Goal: Task Accomplishment & Management: Complete application form

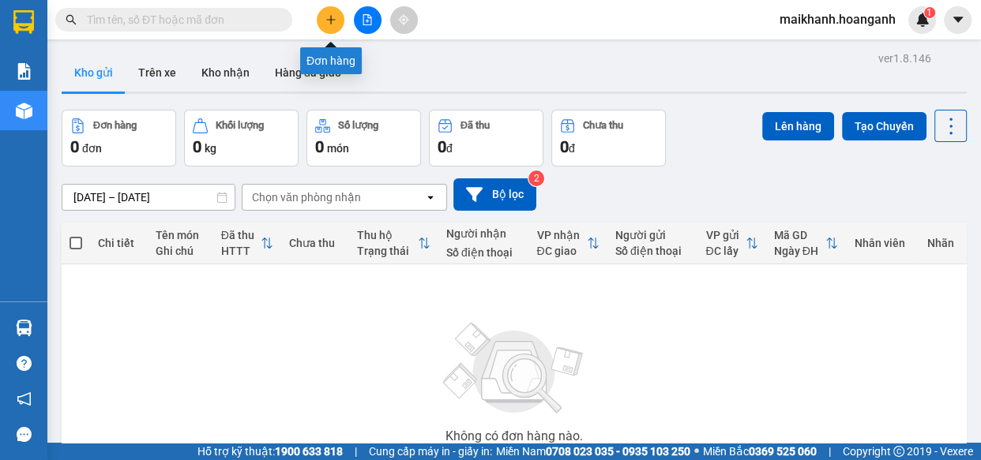
click at [330, 22] on icon "plus" at bounding box center [330, 19] width 1 height 9
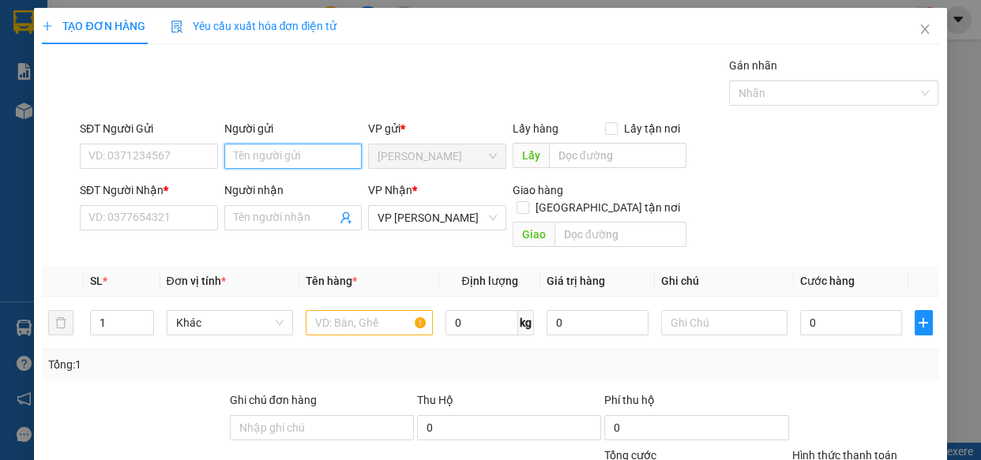
click at [280, 164] on input "Người gửi" at bounding box center [293, 156] width 138 height 25
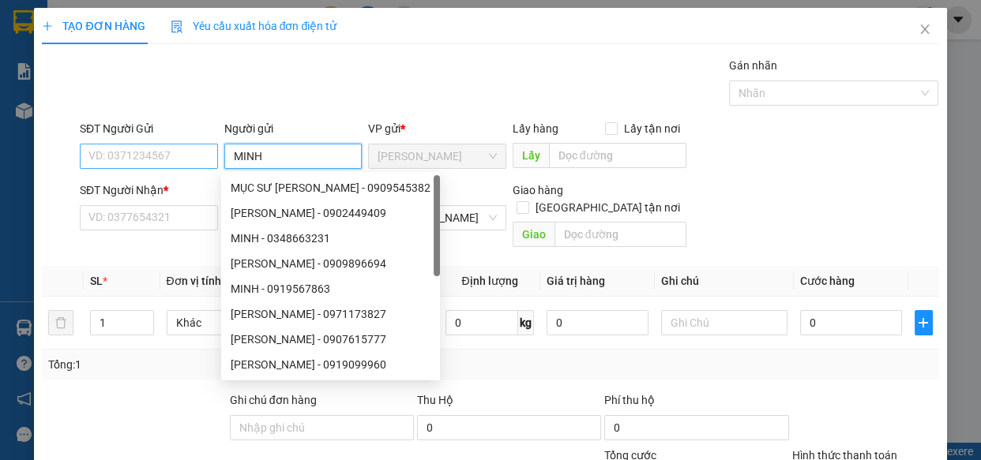
type input "MINH"
click at [152, 152] on input "SĐT Người Gửi" at bounding box center [149, 156] width 138 height 25
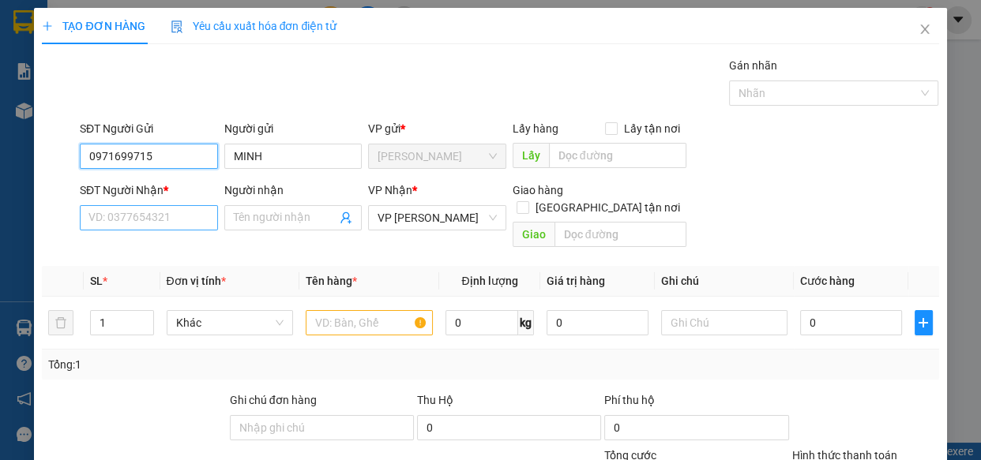
type input "0971699715"
click at [169, 212] on input "SĐT Người Nhận *" at bounding box center [149, 217] width 138 height 25
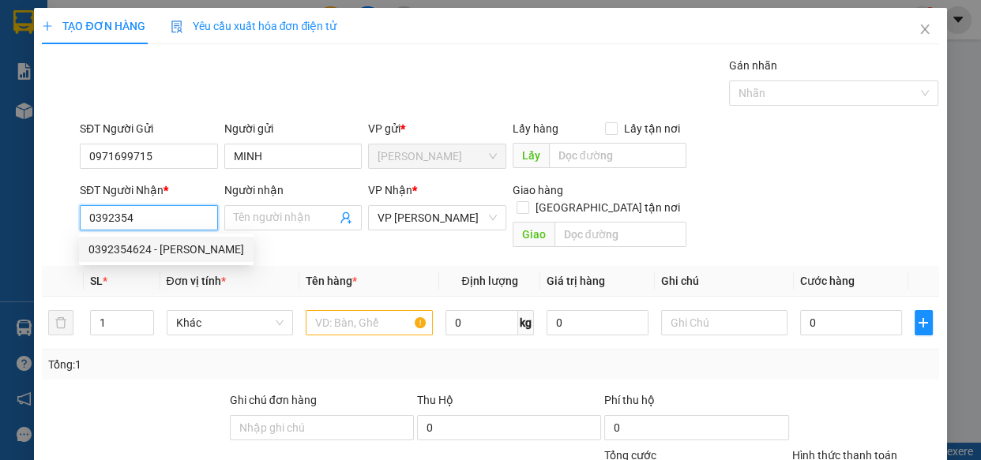
click at [119, 253] on div "0392354624 - [PERSON_NAME]" at bounding box center [166, 249] width 156 height 17
type input "0392354624"
type input "[PERSON_NAME]"
type input "NHÂN LƯỢNG"
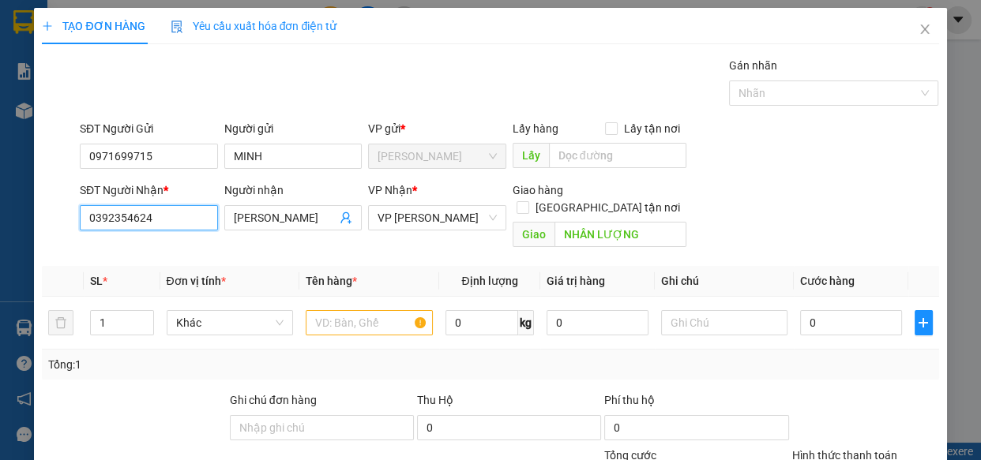
type input "100.000"
type input "0392354624"
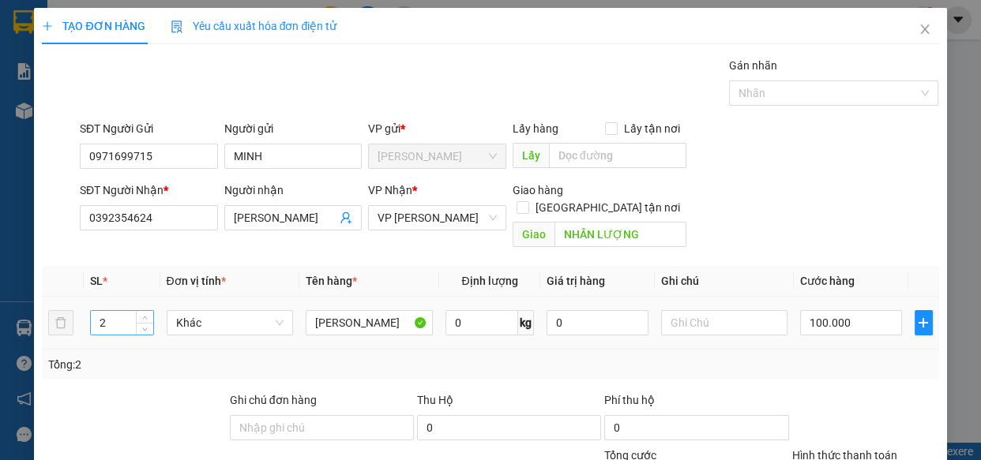
click at [111, 311] on input "2" at bounding box center [122, 323] width 62 height 24
type input "1"
click at [857, 310] on input "100.000" at bounding box center [851, 322] width 102 height 25
type input "0"
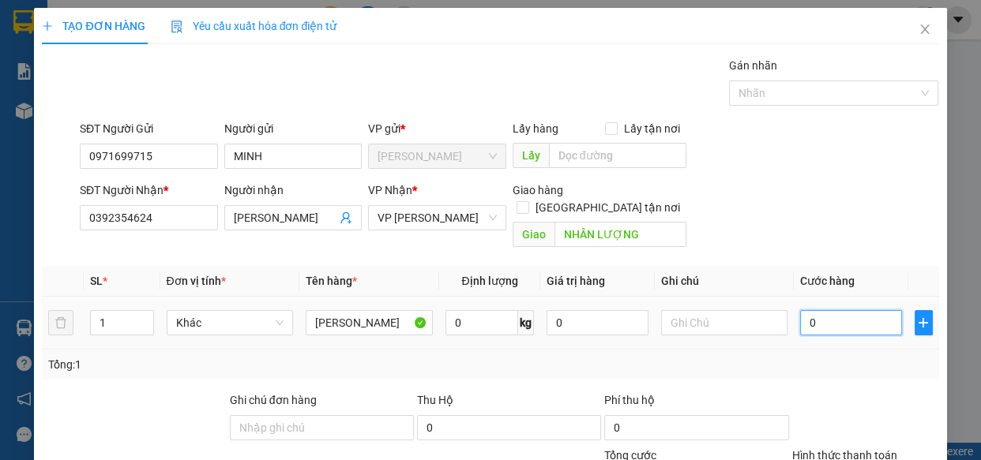
type input "4"
type input "040"
type input "40"
type input "040"
type input "40.000"
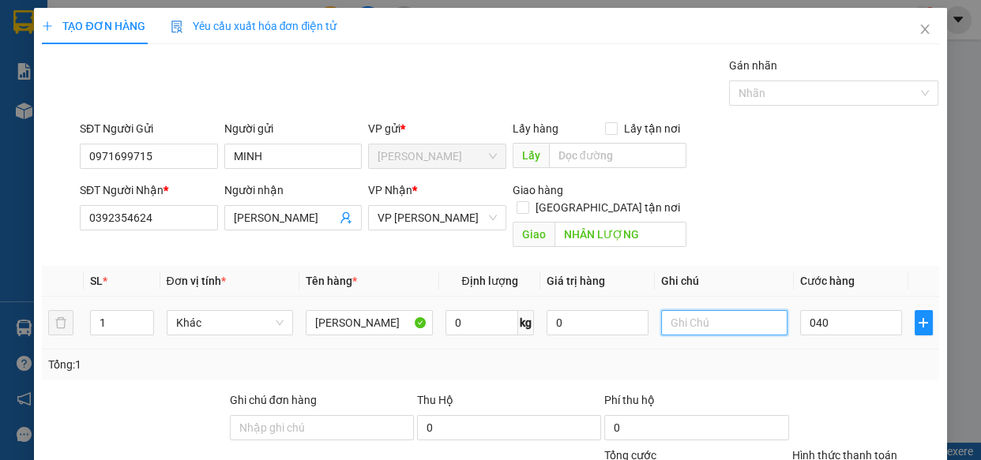
type input "40.000"
click at [726, 310] on input "text" at bounding box center [724, 322] width 127 height 25
type input "GỬI 155"
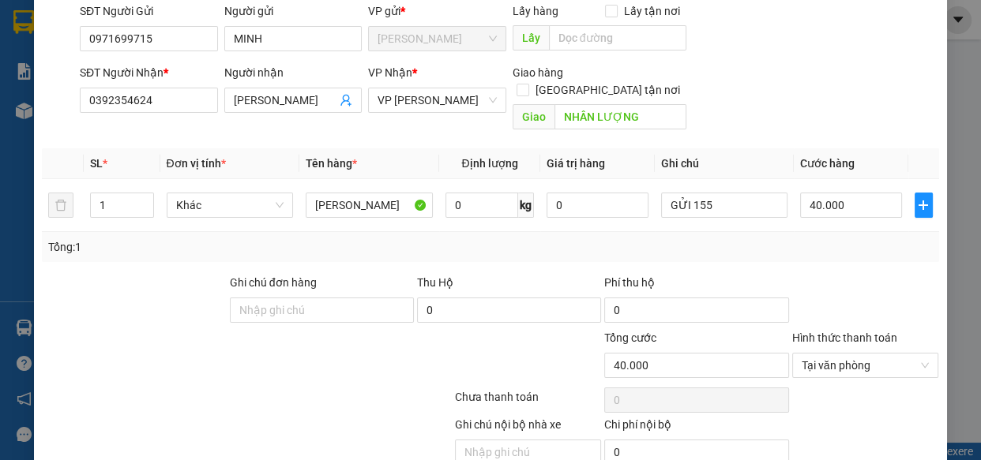
scroll to position [172, 0]
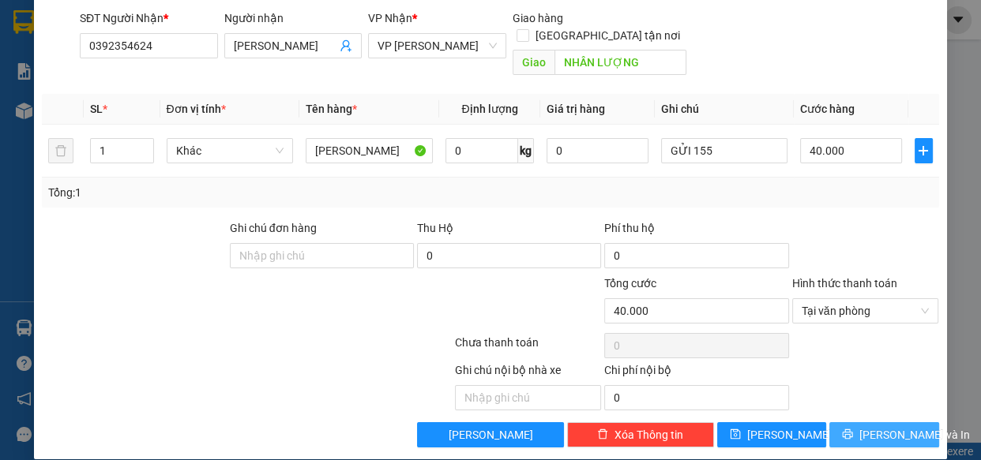
click at [887, 427] on span "[PERSON_NAME] và In" at bounding box center [914, 435] width 111 height 17
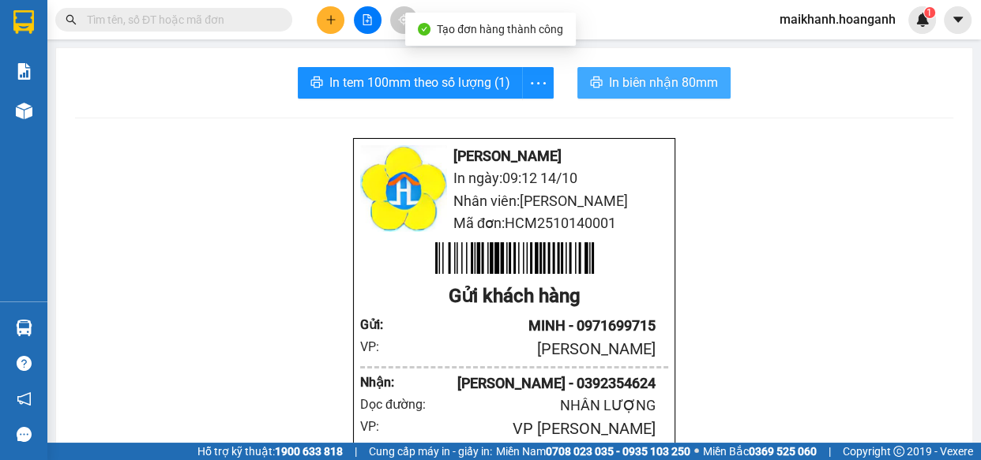
click at [635, 79] on span "In biên nhận 80mm" at bounding box center [663, 83] width 109 height 20
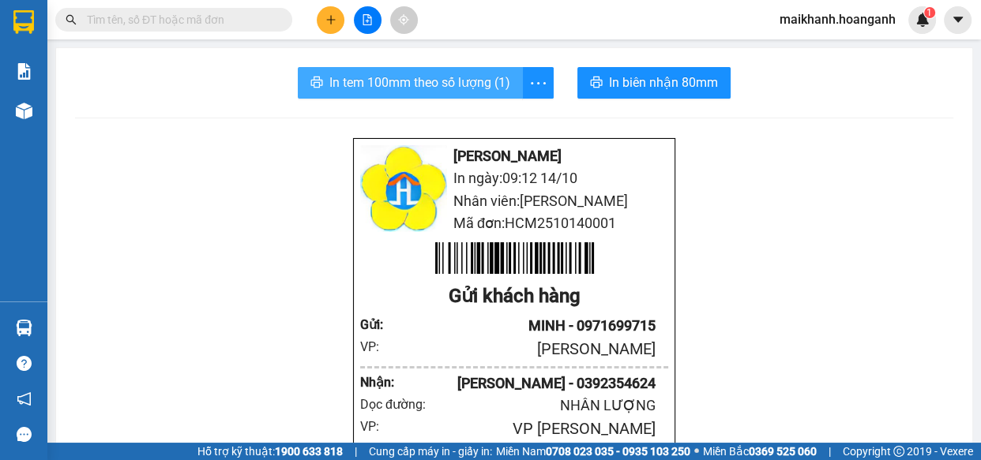
click at [396, 82] on span "In tem 100mm theo số lượng (1)" at bounding box center [419, 83] width 181 height 20
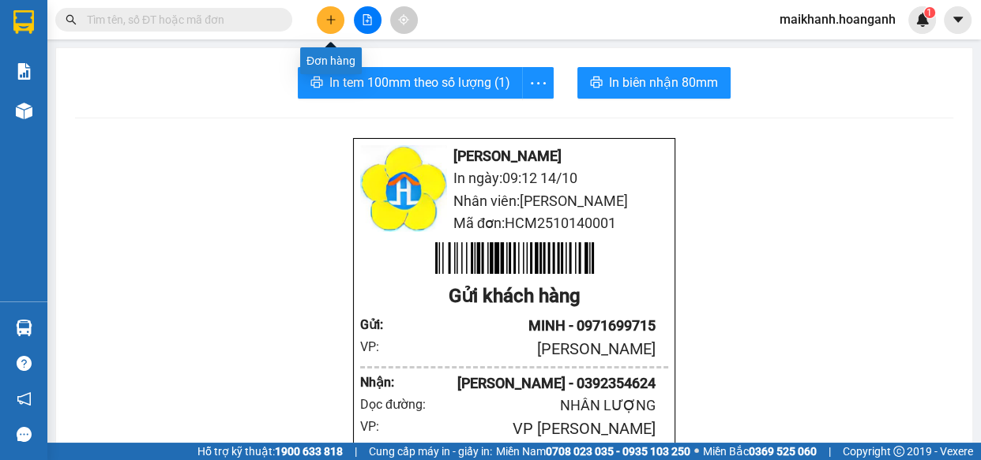
click at [331, 19] on icon "plus" at bounding box center [330, 19] width 9 height 1
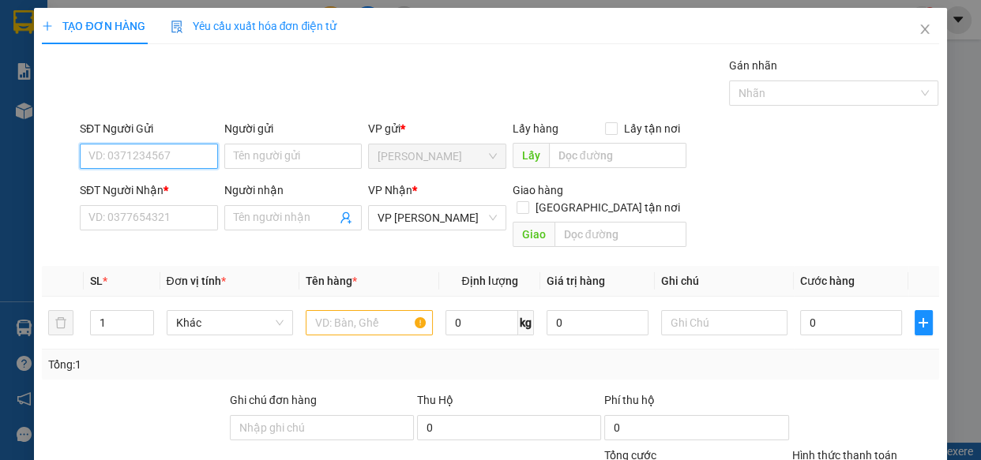
click at [174, 160] on input "SĐT Người Gửi" at bounding box center [149, 156] width 138 height 25
click at [171, 190] on div "0933986605 - [PERSON_NAME]" at bounding box center [166, 187] width 156 height 17
type input "0933986605"
type input "[PERSON_NAME]"
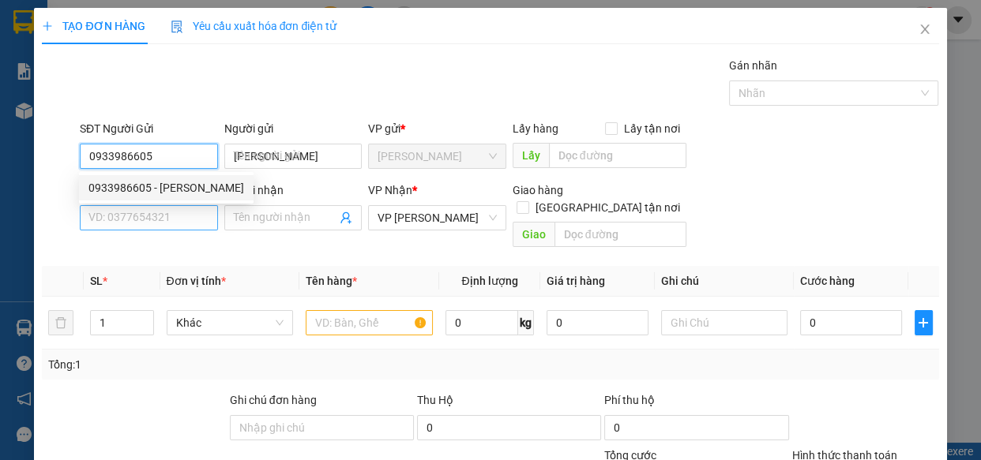
type input "240.000"
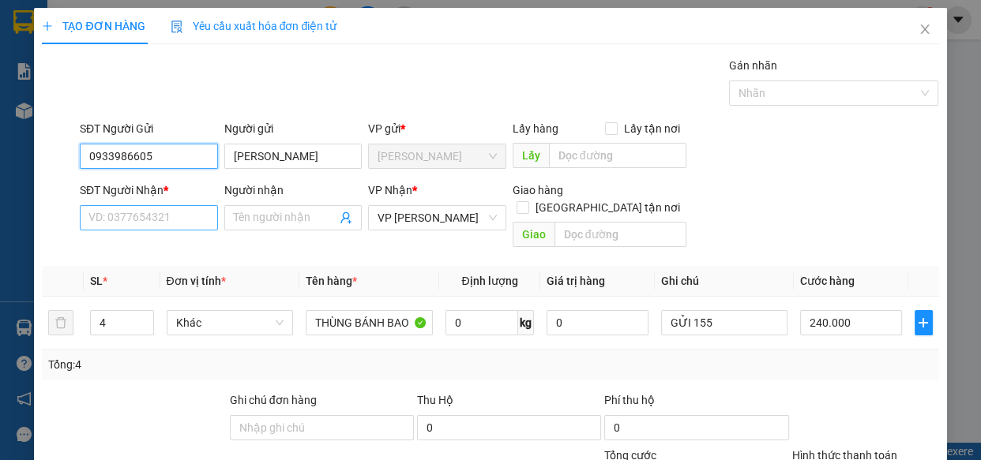
type input "0933986605"
click at [176, 221] on input "SĐT Người Nhận *" at bounding box center [149, 217] width 138 height 25
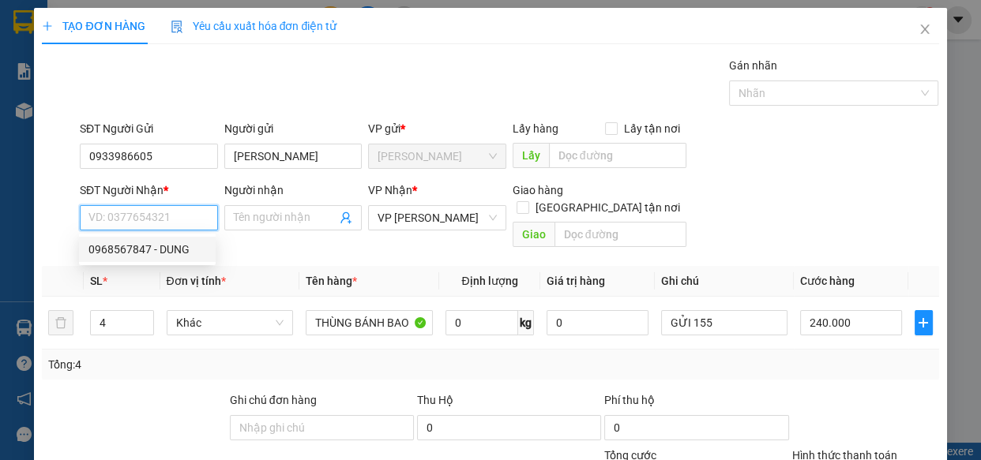
click at [168, 250] on div "0968567847 - DUNG" at bounding box center [147, 249] width 118 height 17
type input "0968567847"
type input "DUNG"
type input "BÒ SỮA 2"
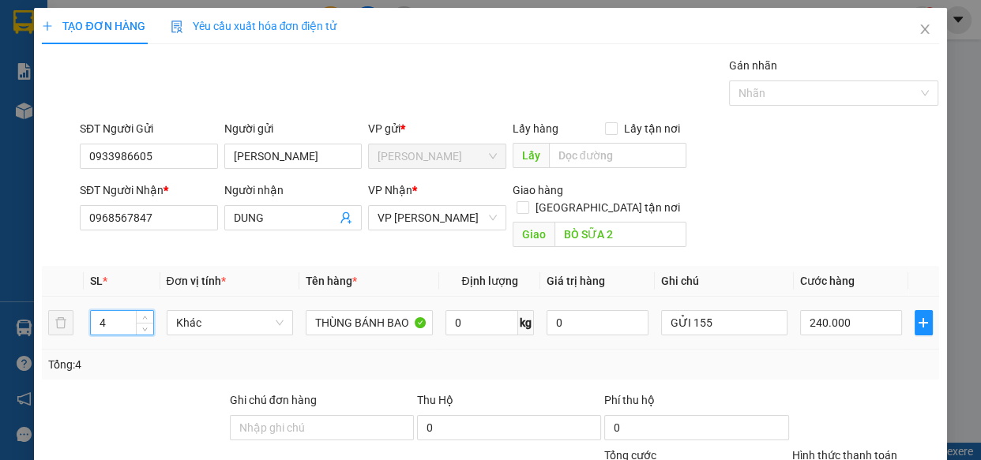
click at [118, 311] on input "4" at bounding box center [122, 323] width 62 height 24
type input "3"
click at [848, 310] on input "240.000" at bounding box center [851, 322] width 102 height 25
type input "0"
type input "01"
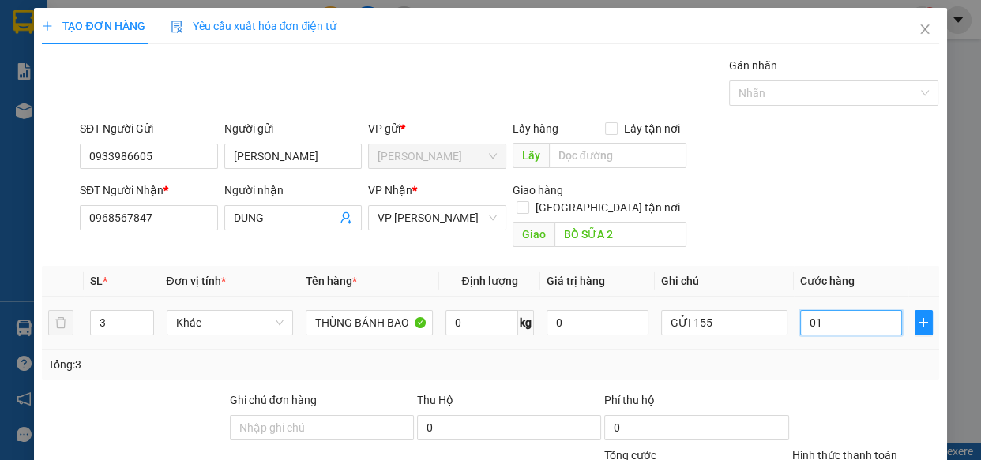
type input "18"
type input "0.180"
type input "180"
type input "0.180"
type input "180.000"
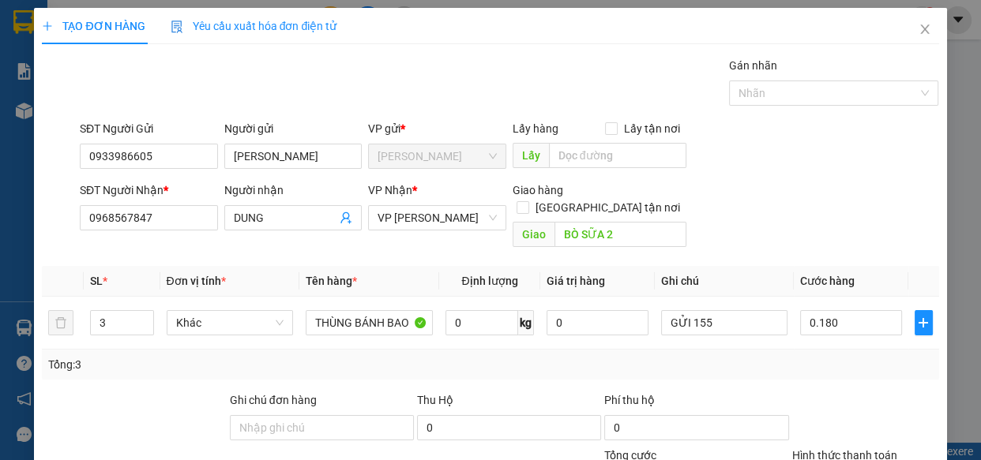
type input "180.000"
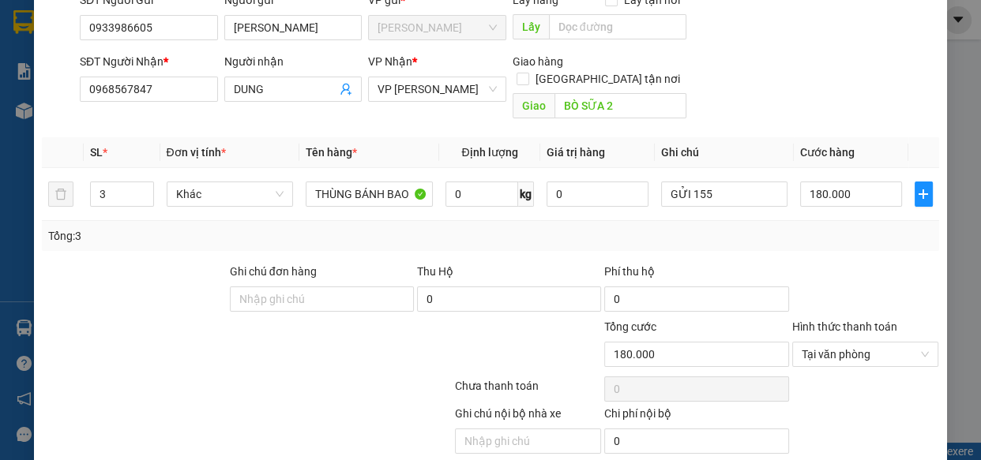
scroll to position [172, 0]
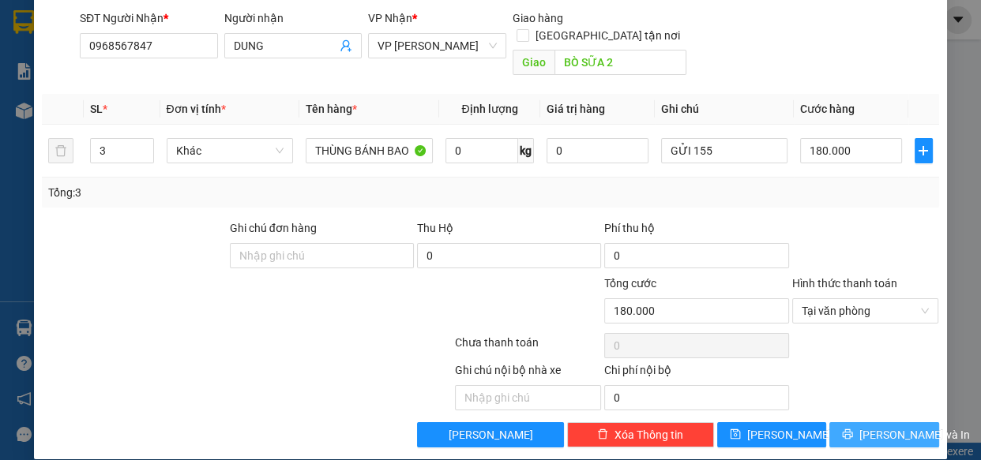
click at [874, 427] on span "[PERSON_NAME] và In" at bounding box center [914, 435] width 111 height 17
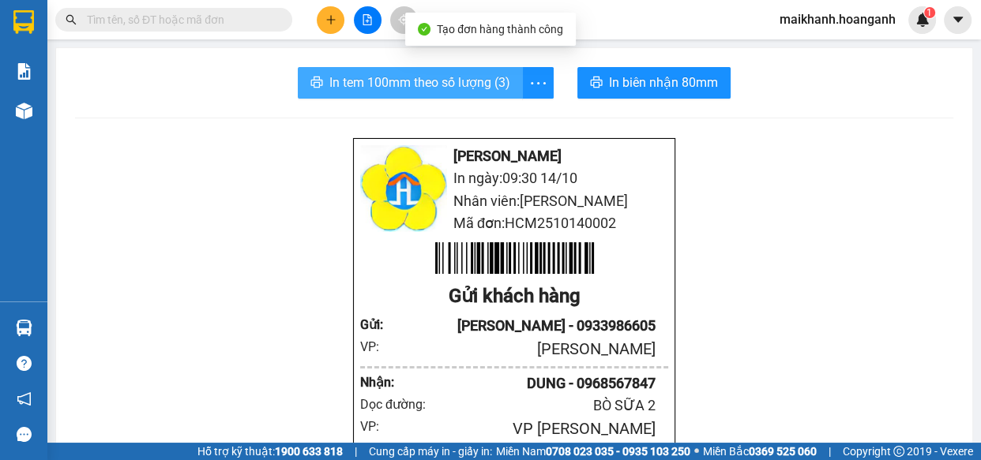
click at [445, 80] on span "In tem 100mm theo số lượng (3)" at bounding box center [419, 83] width 181 height 20
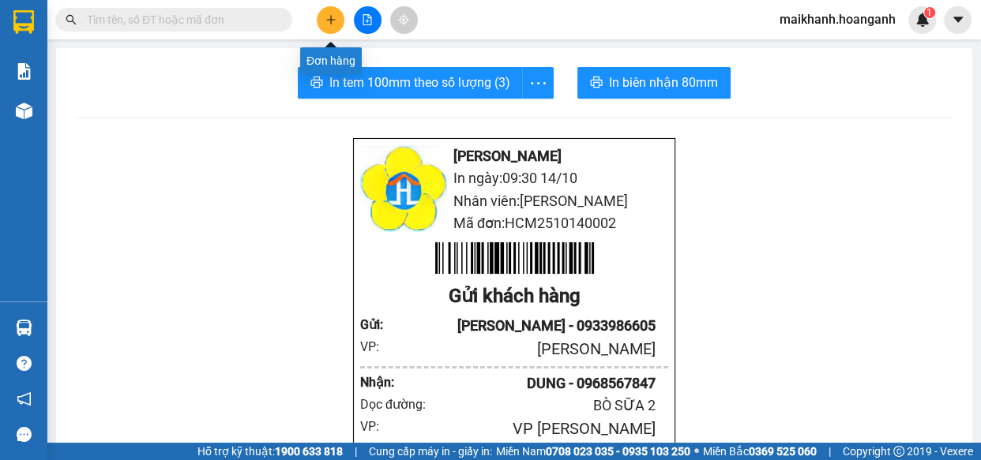
click at [333, 21] on icon "plus" at bounding box center [330, 19] width 11 height 11
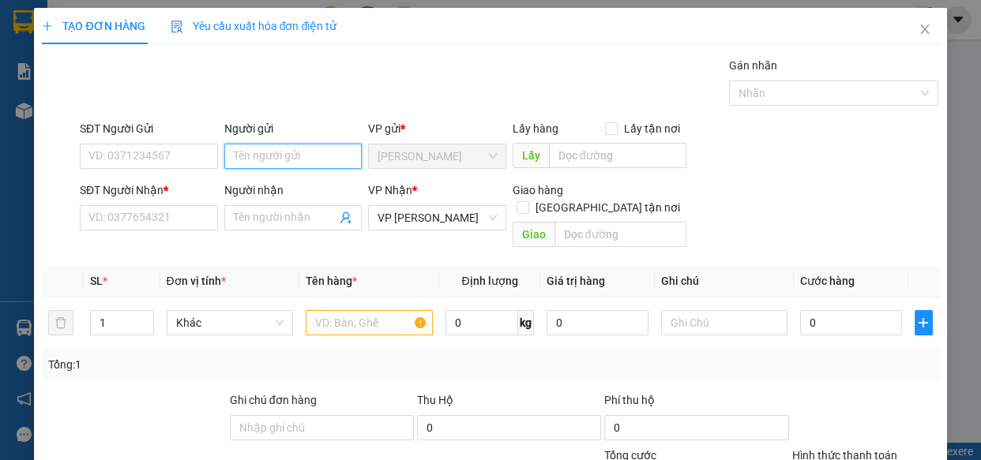
click at [272, 158] on input "Người gửi" at bounding box center [293, 156] width 138 height 25
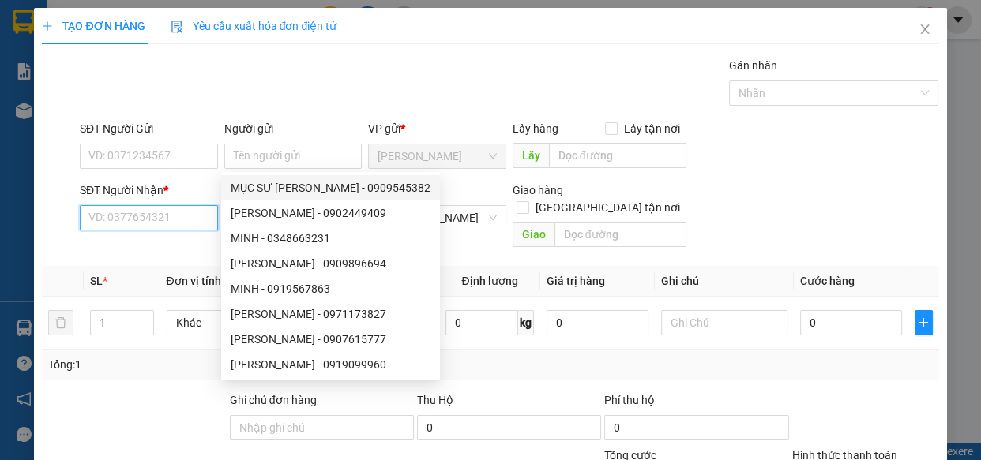
click at [163, 220] on input "SĐT Người Nhận *" at bounding box center [149, 217] width 138 height 25
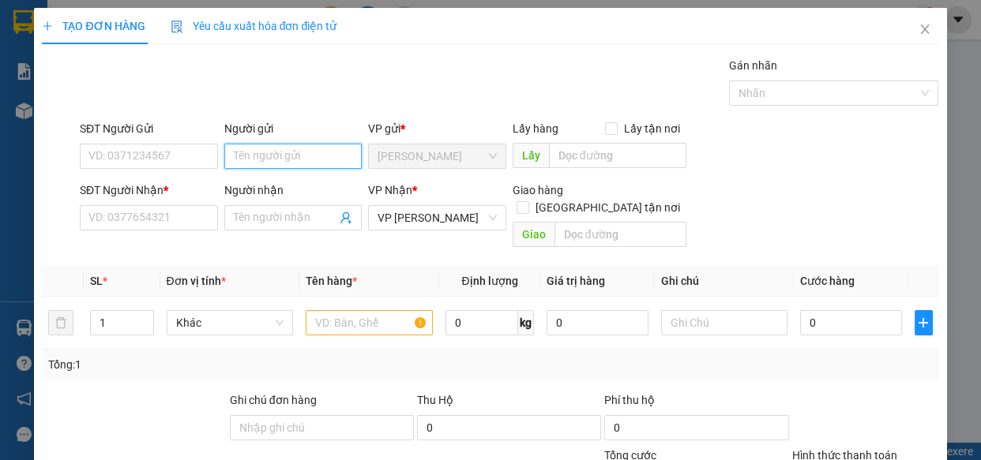
click at [269, 148] on input "Người gửi" at bounding box center [293, 156] width 138 height 25
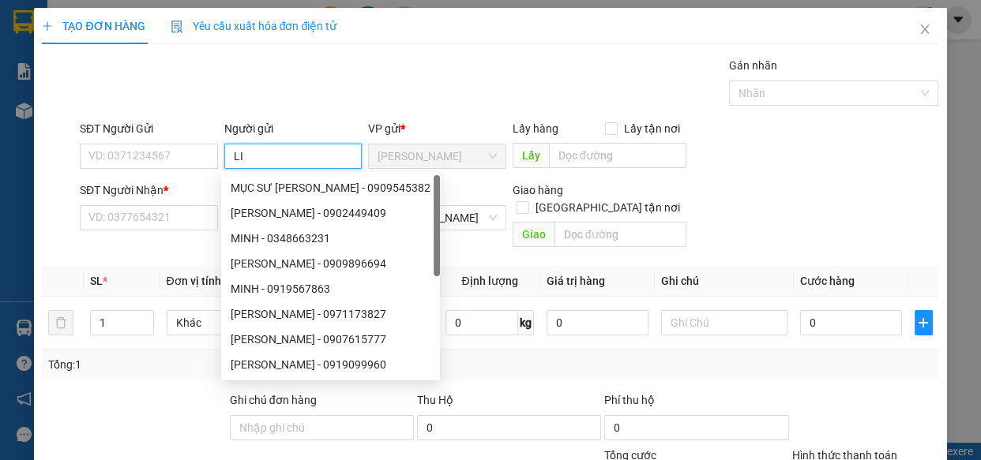
type input "L"
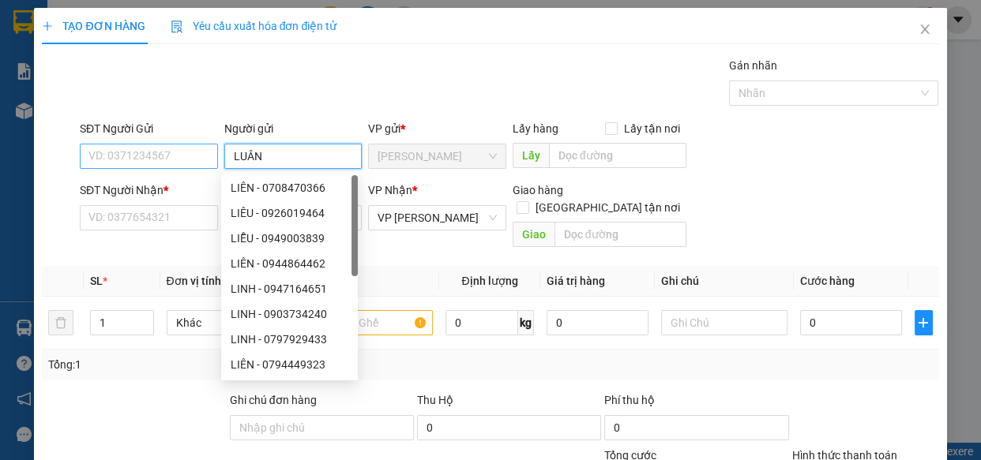
type input "LUÂN"
click at [197, 159] on input "SĐT Người Gửi" at bounding box center [149, 156] width 138 height 25
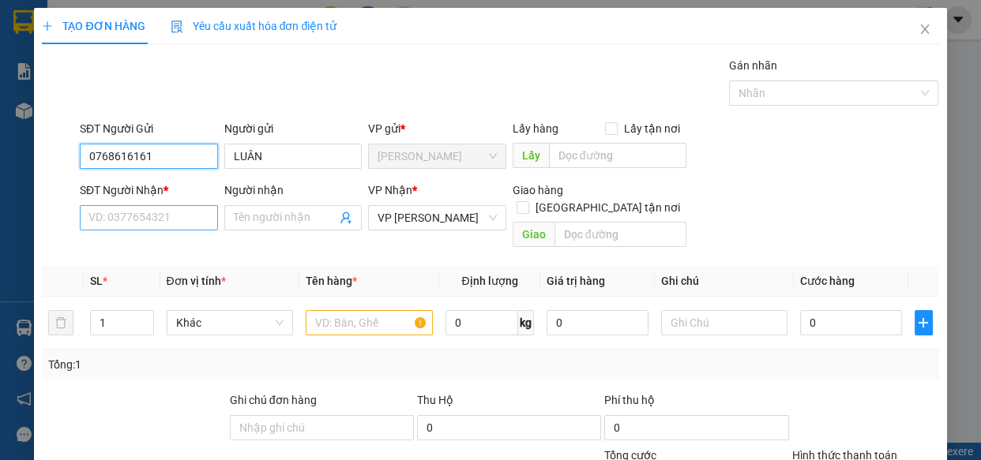
type input "0768616161"
click at [181, 219] on input "SĐT Người Nhận *" at bounding box center [149, 217] width 138 height 25
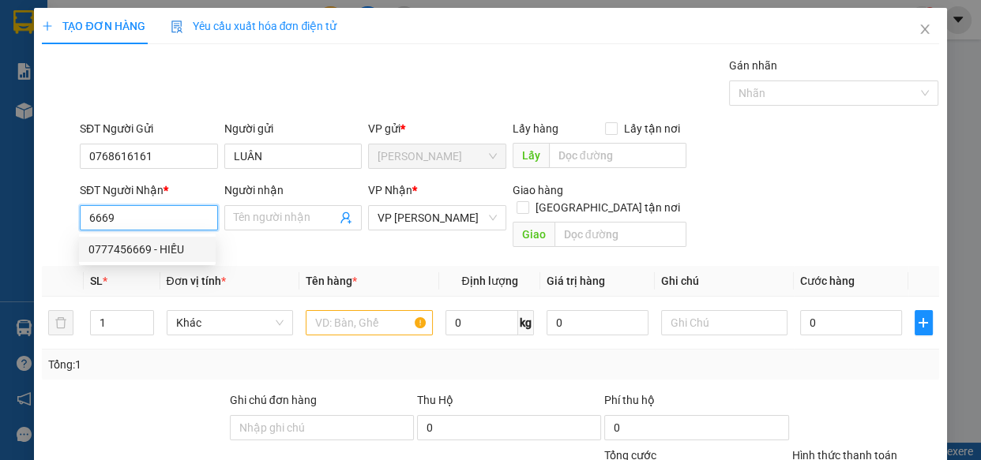
click at [152, 241] on div "0777456669 - HIẾU" at bounding box center [147, 249] width 118 height 17
type input "0777456669"
type input "HIẾU"
type input "30.000"
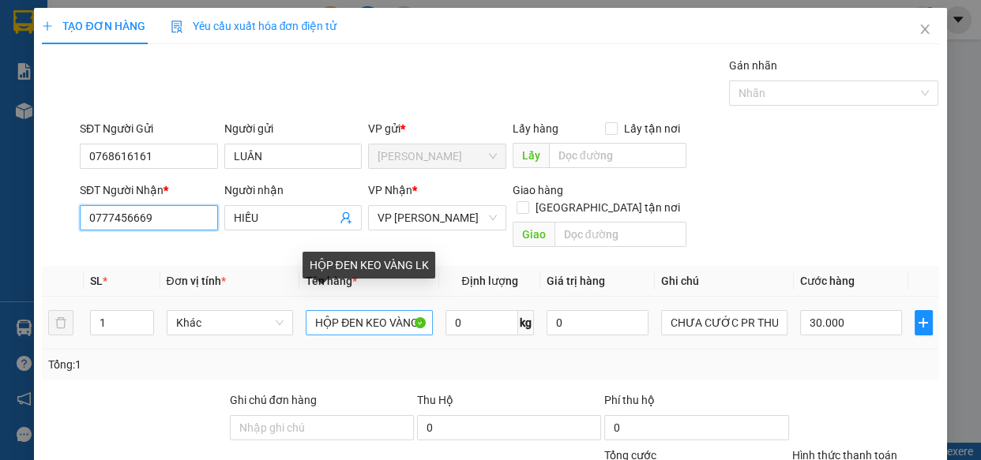
type input "0777456669"
click at [358, 310] on input "HỘP ĐEN KEO VÀNG LK" at bounding box center [369, 322] width 127 height 25
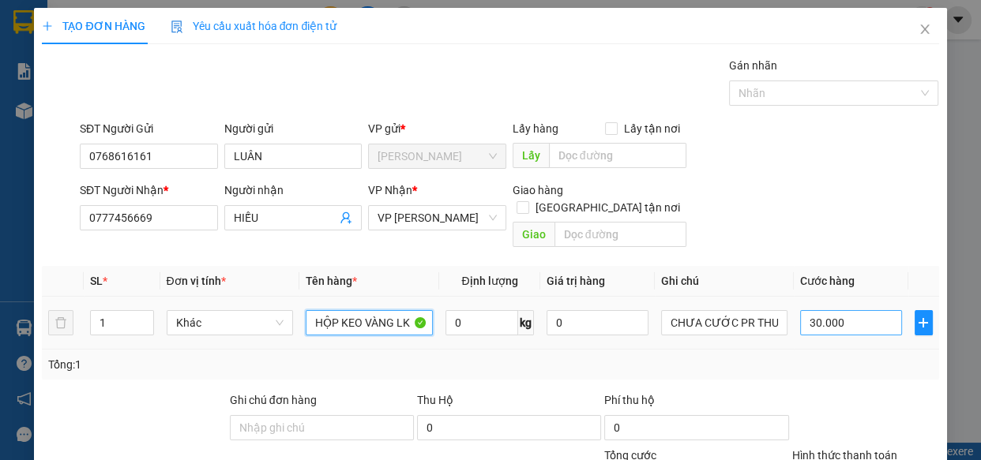
type input "HỘP KEO VÀNG LK"
click at [869, 310] on input "30.000" at bounding box center [851, 322] width 102 height 25
type input "0"
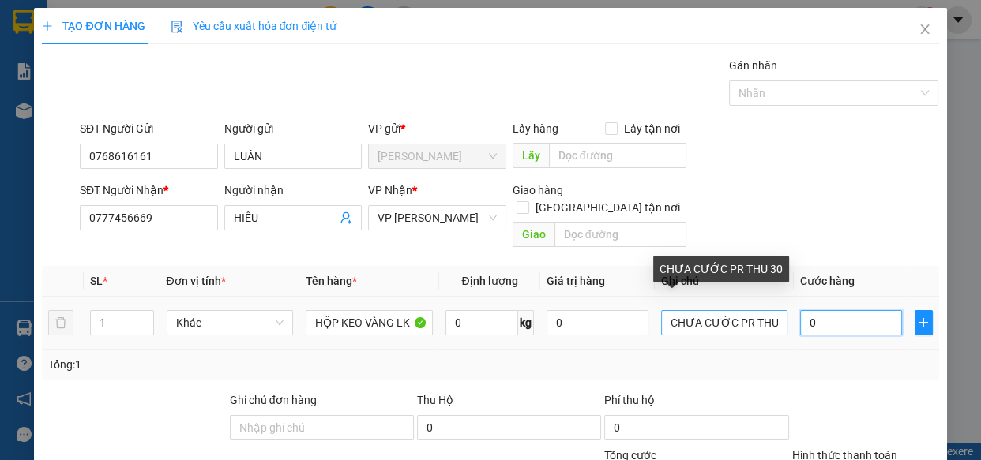
type input "0"
click at [661, 310] on input "CHƯA CƯỚC PR THU 30" at bounding box center [724, 322] width 127 height 25
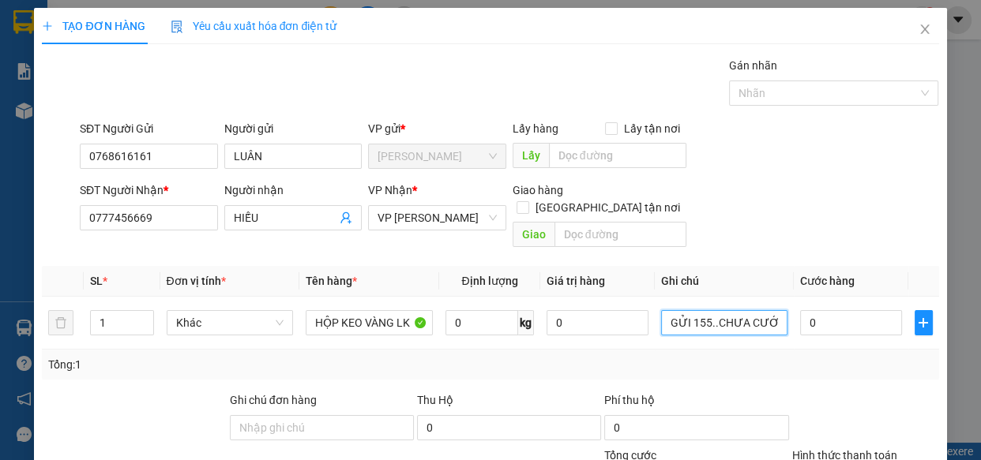
type input "GỬI 155..CHƯA CƯỚC PR THU 30"
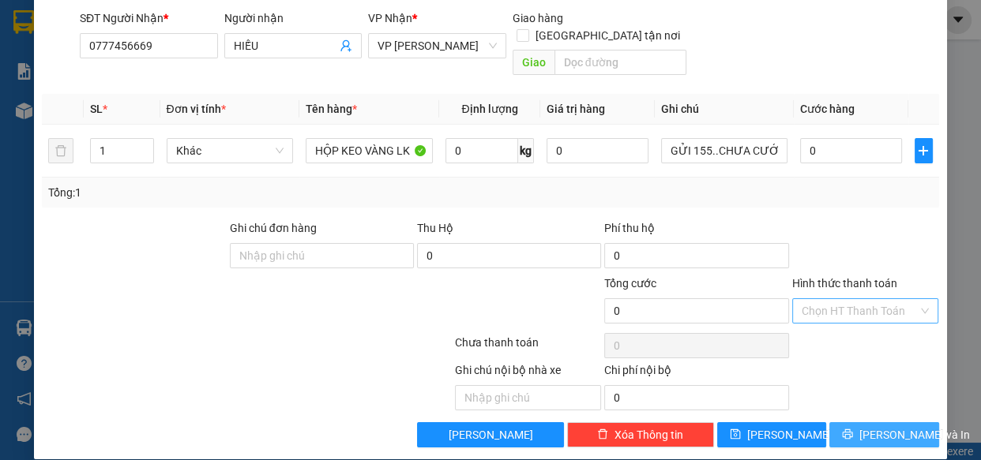
click at [895, 427] on span "[PERSON_NAME] và In" at bounding box center [914, 435] width 111 height 17
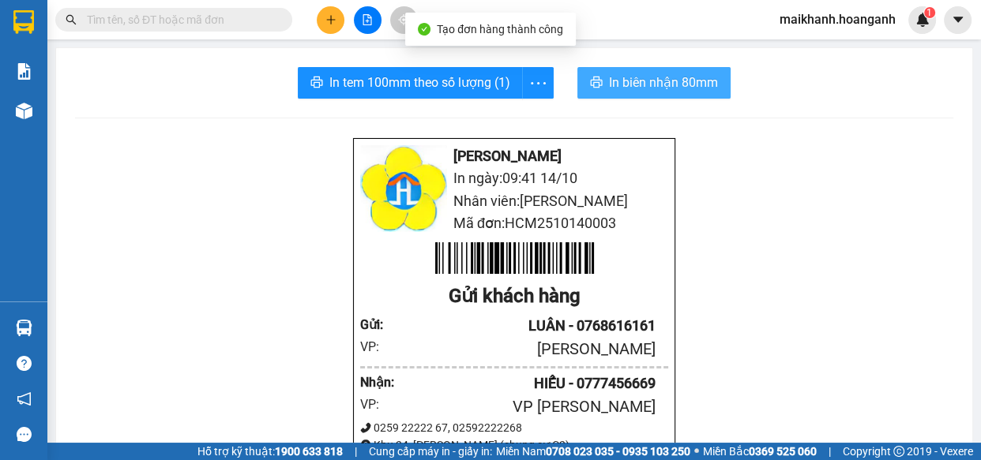
click at [630, 82] on span "In biên nhận 80mm" at bounding box center [663, 83] width 109 height 20
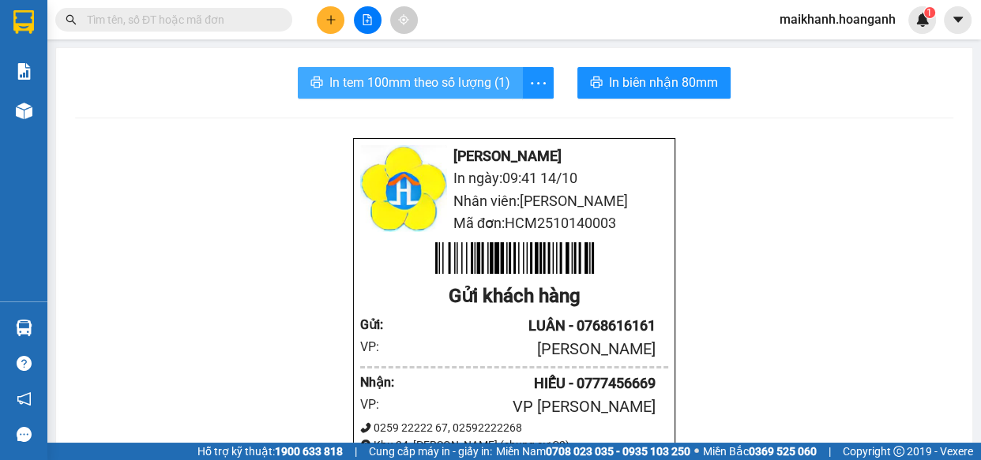
click at [437, 74] on span "In tem 100mm theo số lượng (1)" at bounding box center [419, 83] width 181 height 20
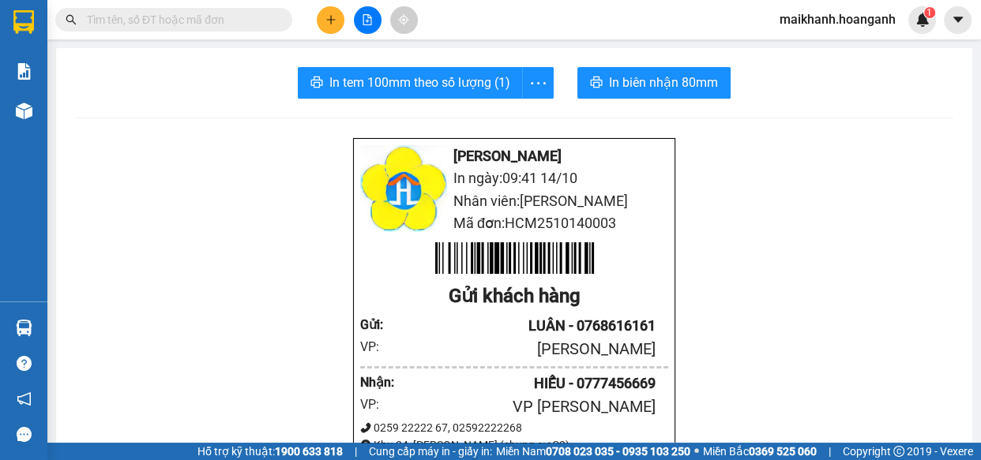
click at [253, 24] on input "text" at bounding box center [180, 19] width 186 height 17
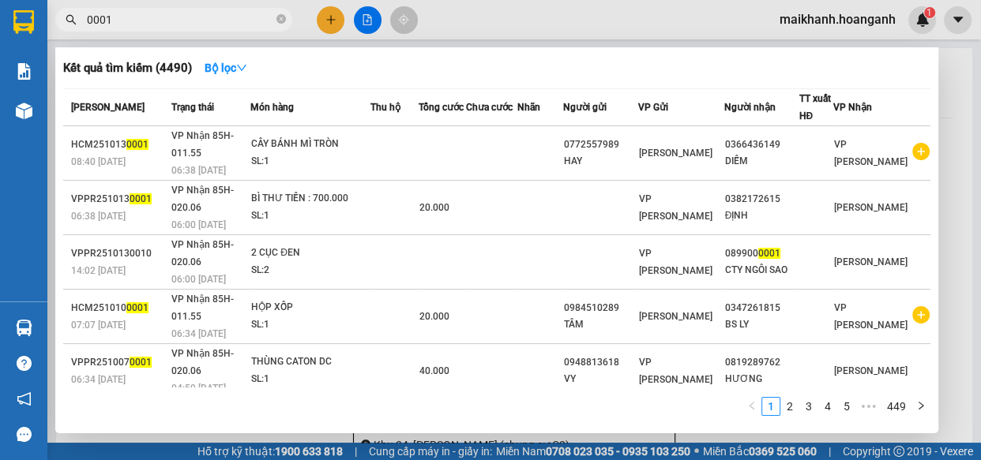
drag, startPoint x: 978, startPoint y: 133, endPoint x: 979, endPoint y: 184, distance: 50.6
click at [979, 184] on div at bounding box center [490, 230] width 981 height 460
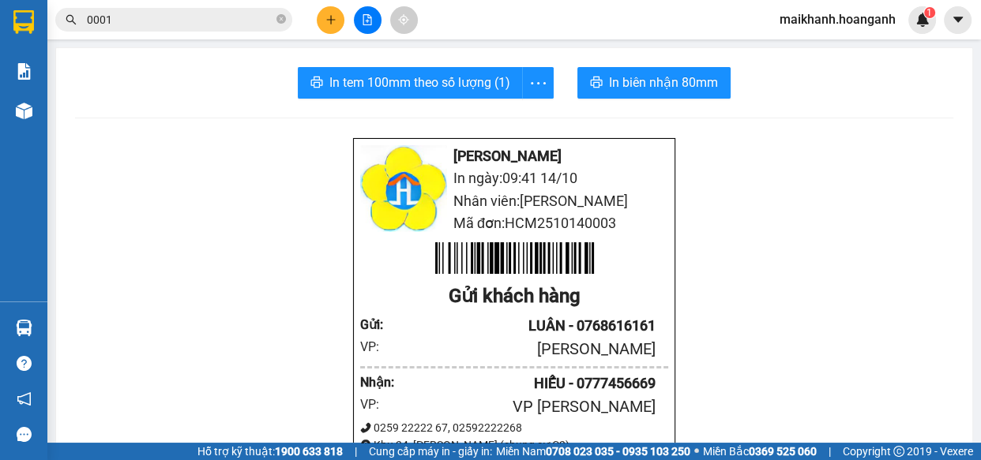
click at [192, 21] on input "0001" at bounding box center [180, 19] width 186 height 17
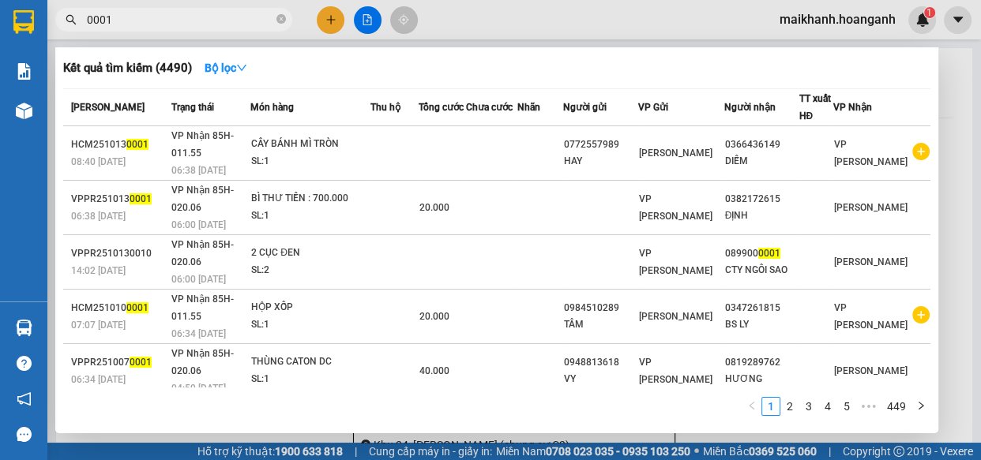
click at [107, 19] on input "0001" at bounding box center [180, 19] width 186 height 17
type input "00001"
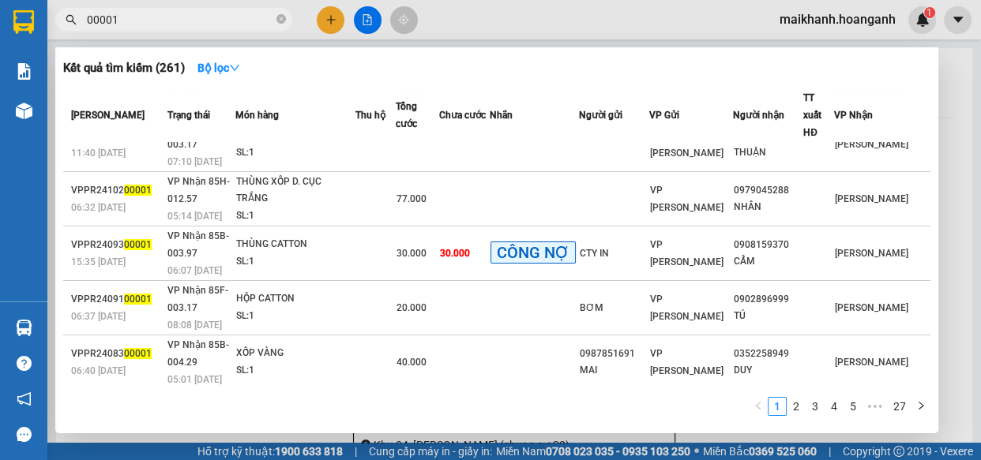
scroll to position [280, 0]
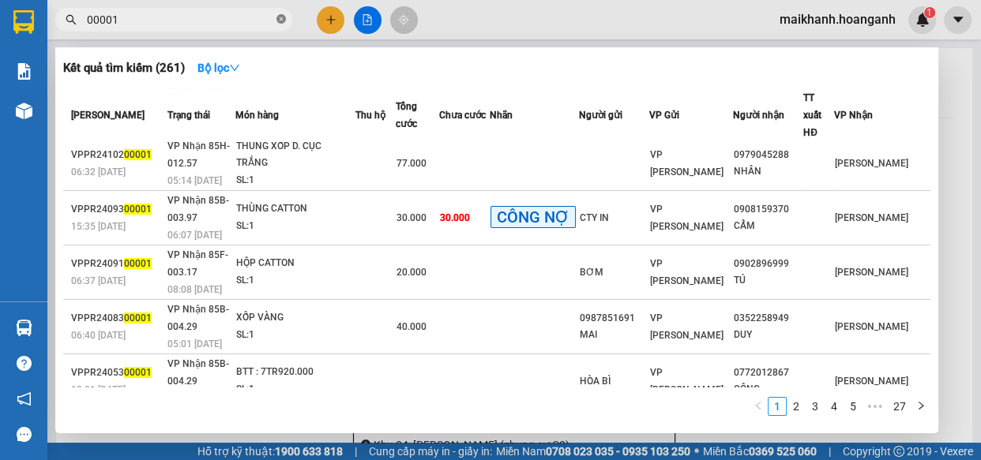
click at [280, 18] on icon "close-circle" at bounding box center [280, 18] width 9 height 9
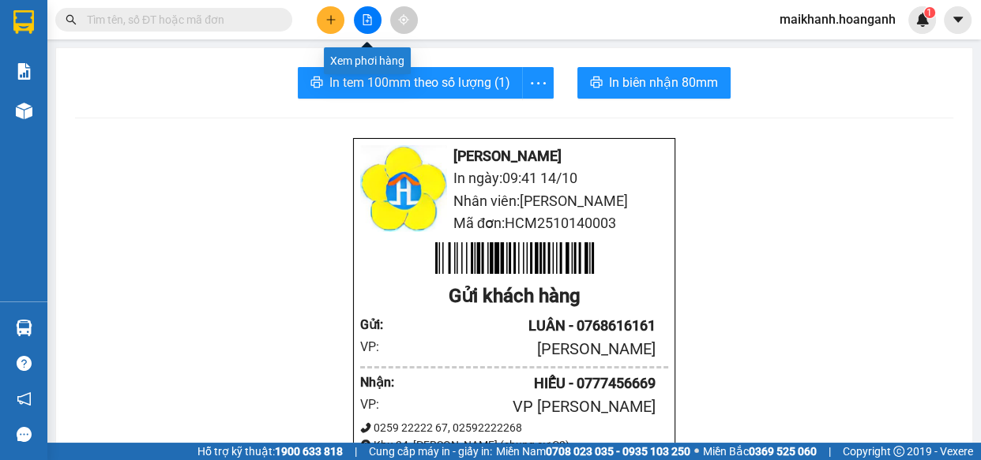
click at [365, 18] on icon "file-add" at bounding box center [367, 19] width 11 height 11
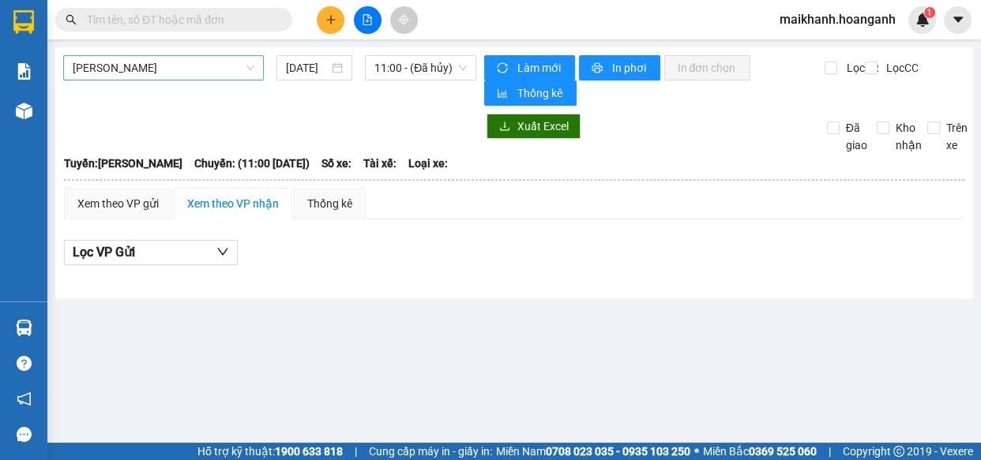
click at [190, 66] on span "[PERSON_NAME]" at bounding box center [164, 68] width 182 height 24
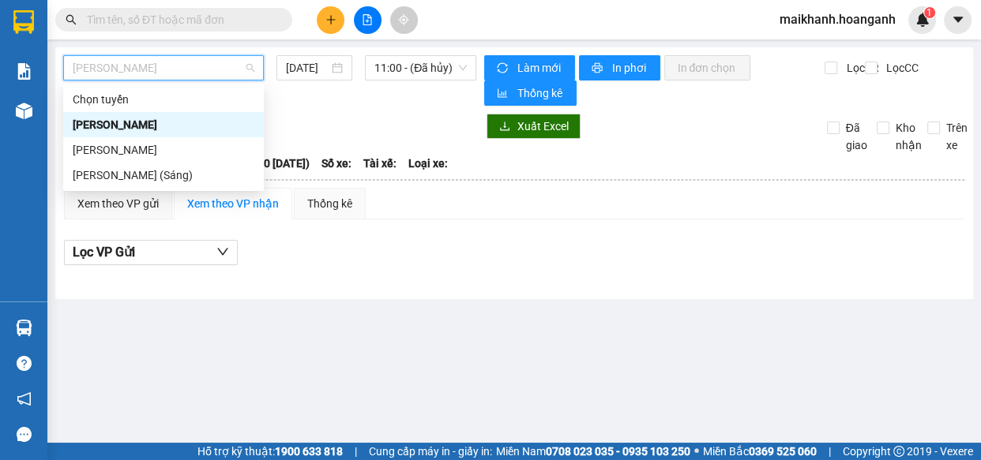
click at [161, 126] on div "[PERSON_NAME]" at bounding box center [164, 124] width 182 height 17
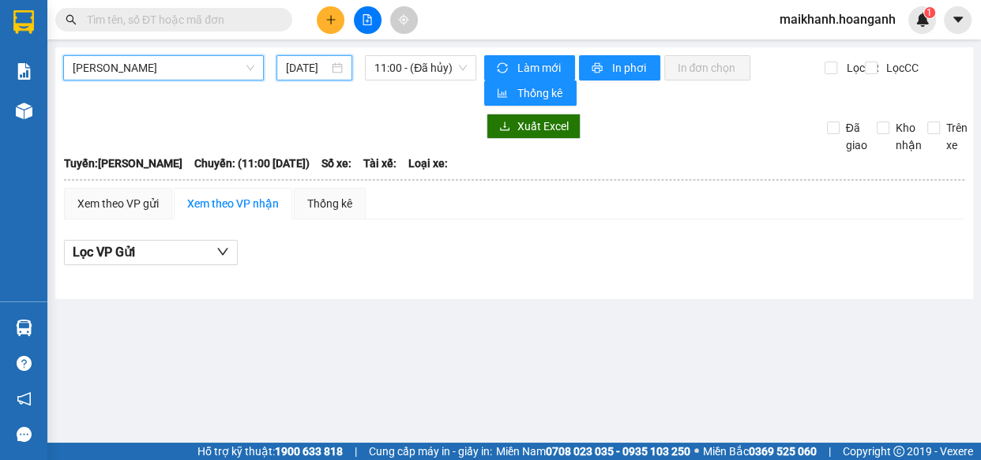
click at [308, 66] on input "[DATE]" at bounding box center [307, 67] width 43 height 17
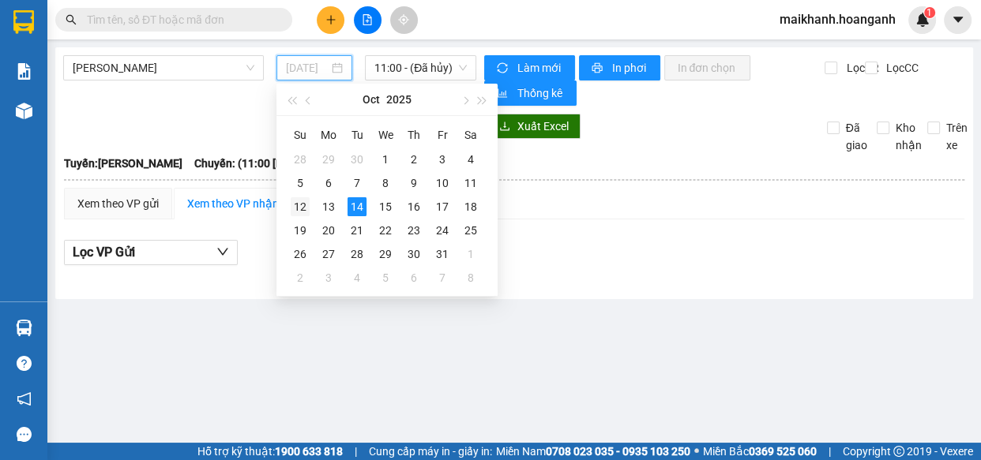
click at [298, 205] on div "12" at bounding box center [300, 206] width 19 height 19
type input "[DATE]"
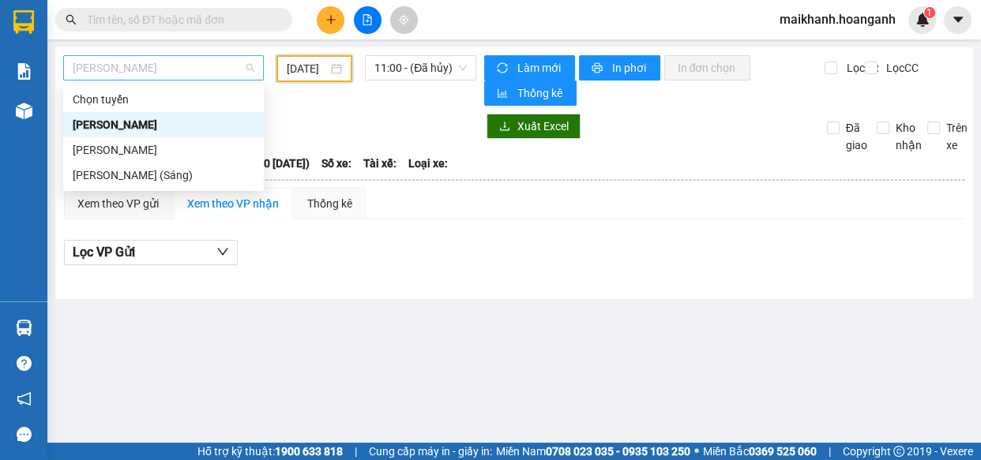
click at [186, 66] on span "[PERSON_NAME]" at bounding box center [164, 68] width 182 height 24
drag, startPoint x: 187, startPoint y: 129, endPoint x: 405, endPoint y: 82, distance: 222.9
click at [187, 128] on div "[PERSON_NAME]" at bounding box center [164, 124] width 182 height 17
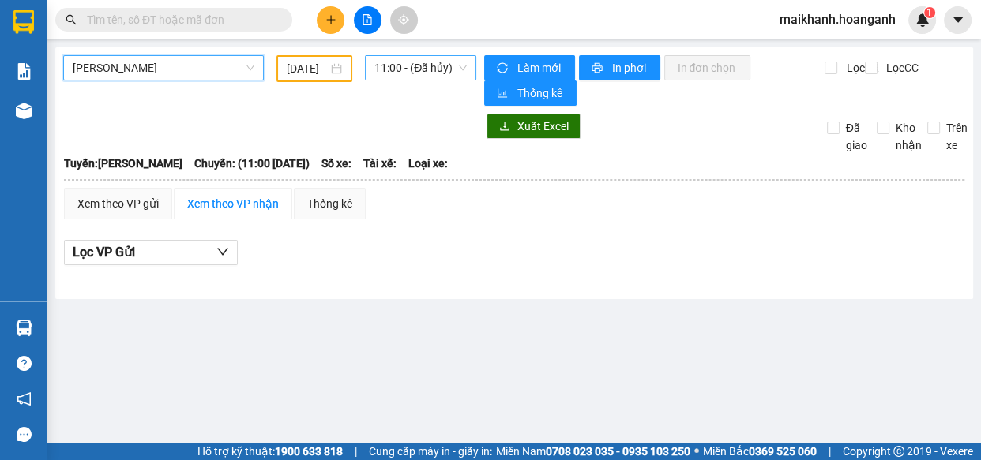
click at [442, 73] on span "11:00 - (Đã hủy)" at bounding box center [420, 68] width 92 height 24
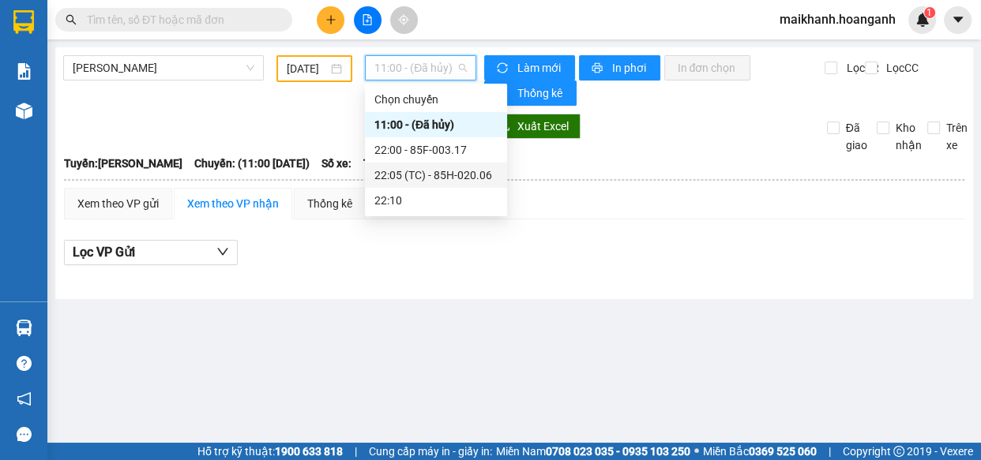
click at [467, 179] on div "22:05 (TC) - 85H-020.06" at bounding box center [435, 175] width 123 height 17
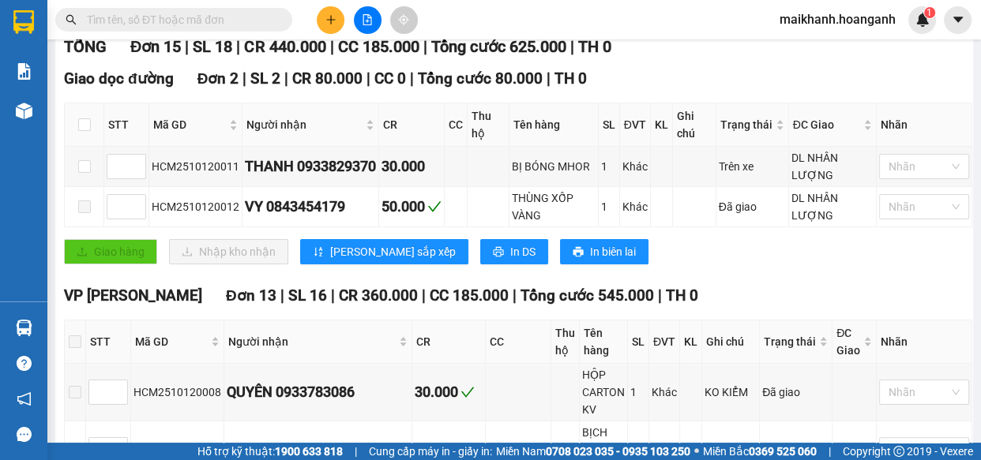
scroll to position [231, 0]
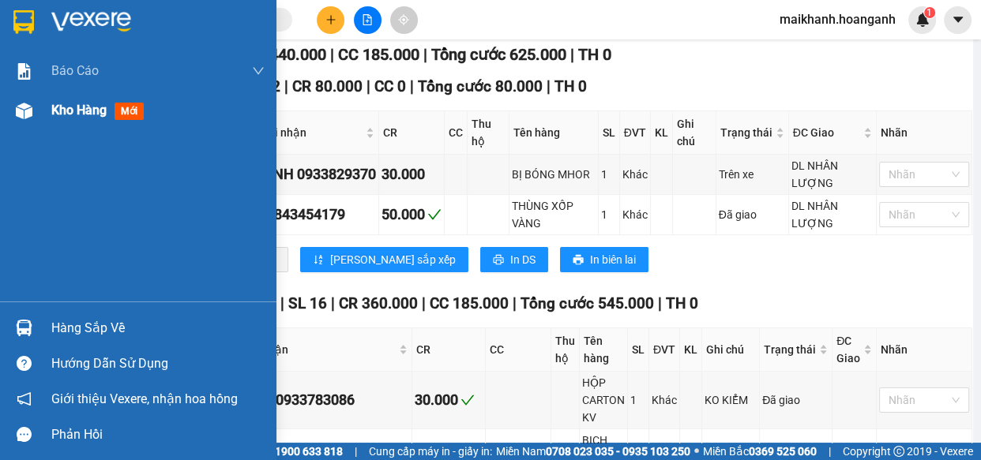
click at [74, 115] on span "Kho hàng" at bounding box center [78, 110] width 55 height 15
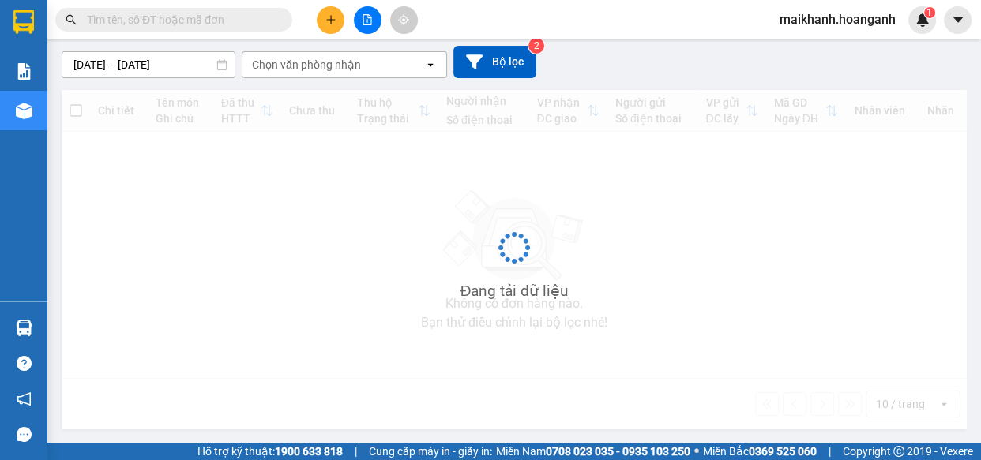
scroll to position [72, 0]
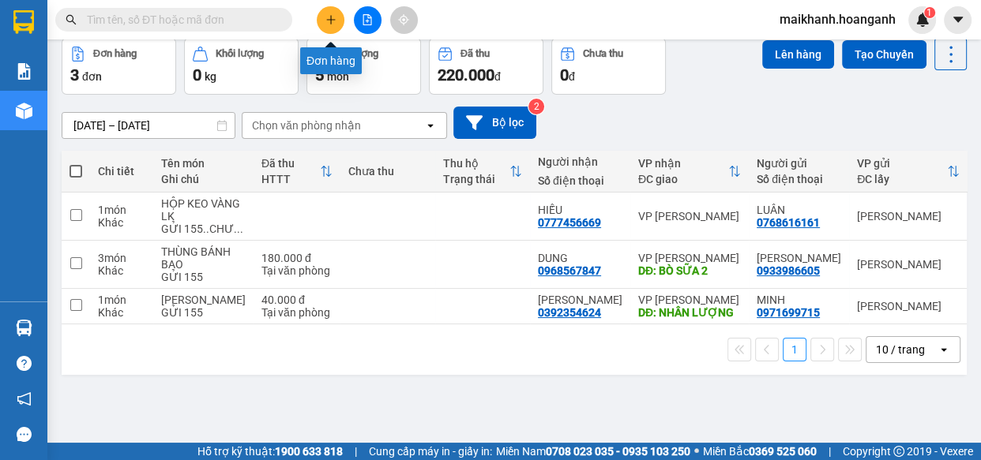
click at [337, 17] on button at bounding box center [331, 20] width 28 height 28
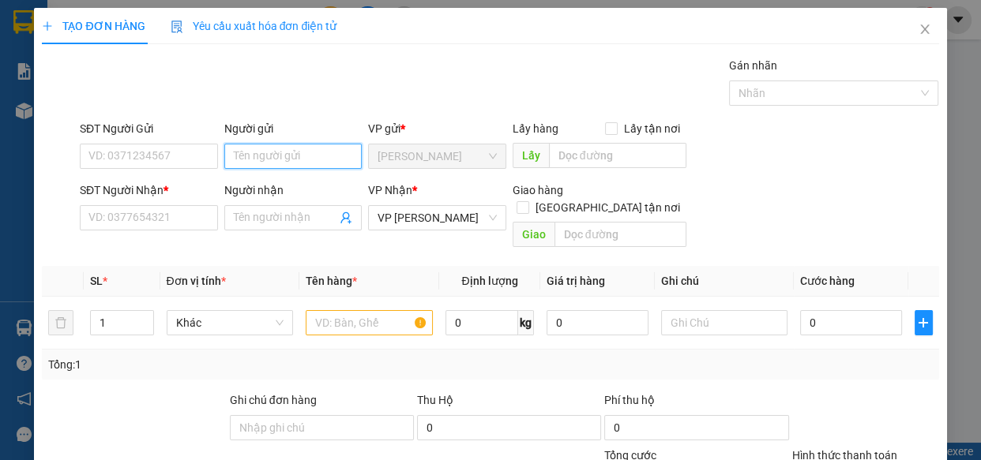
click at [301, 146] on input "Người gửi" at bounding box center [293, 156] width 138 height 25
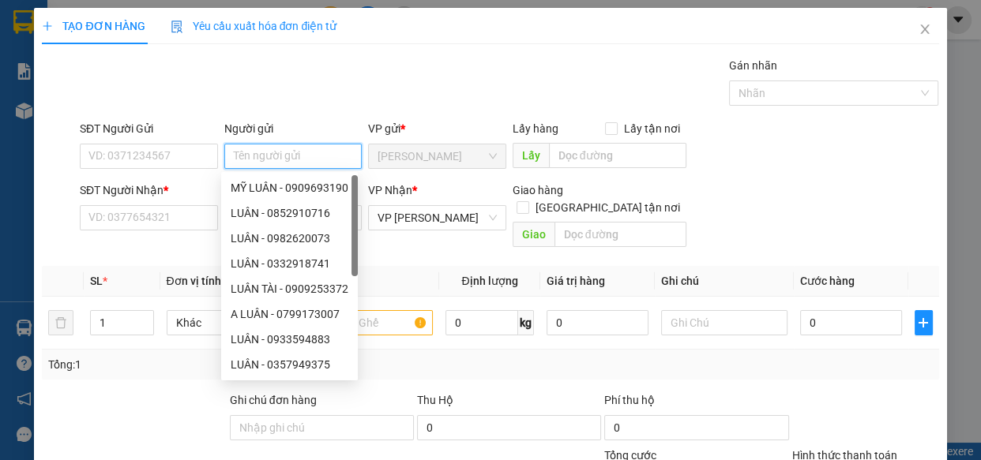
type input "M"
type input "NHỰT"
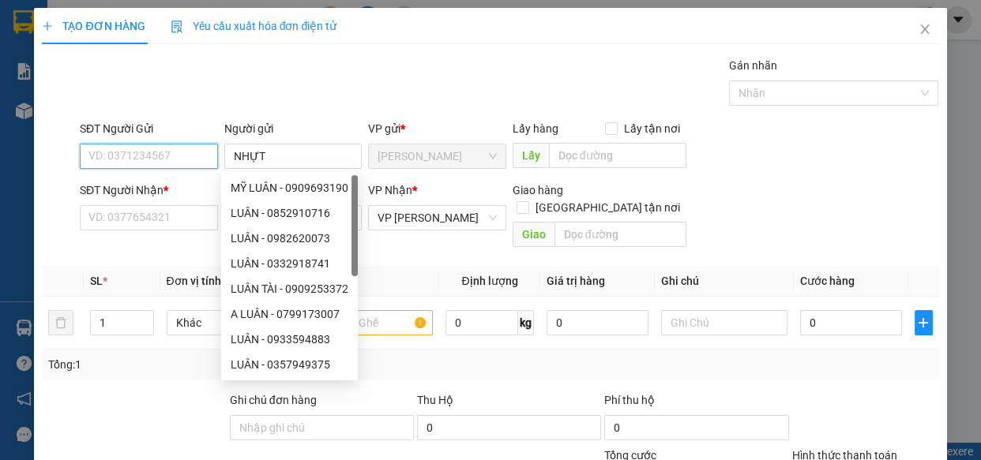
click at [202, 162] on input "SĐT Người Gửi" at bounding box center [149, 156] width 138 height 25
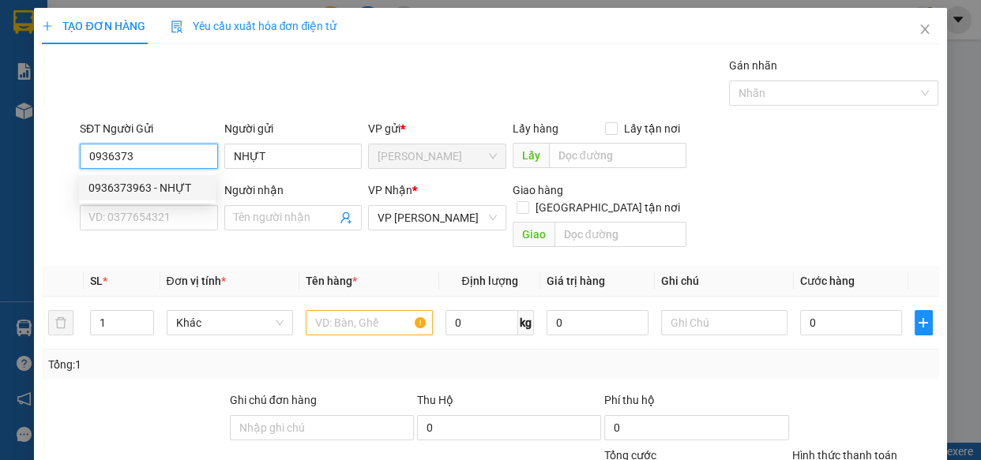
click at [145, 189] on div "0936373963 - NHỰT" at bounding box center [147, 187] width 118 height 17
type input "0936373963"
type input "50.000"
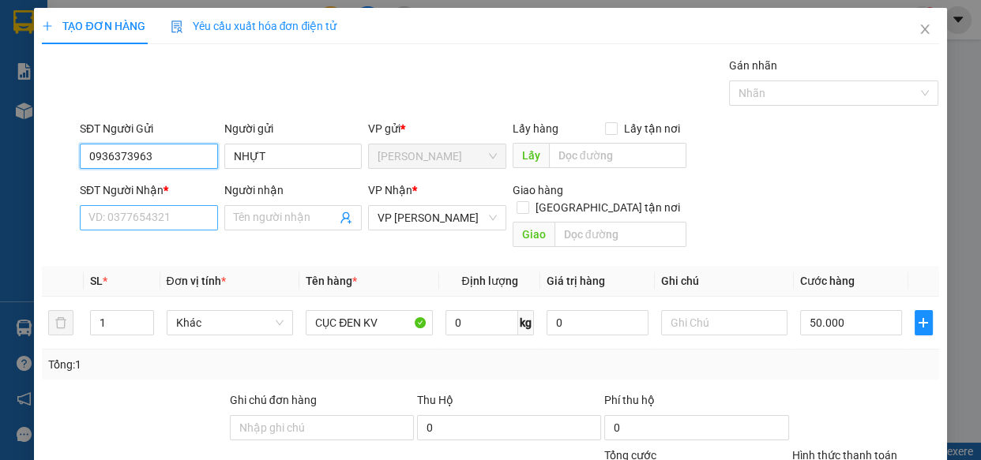
type input "0936373963"
click at [179, 216] on input "SĐT Người Nhận *" at bounding box center [149, 217] width 138 height 25
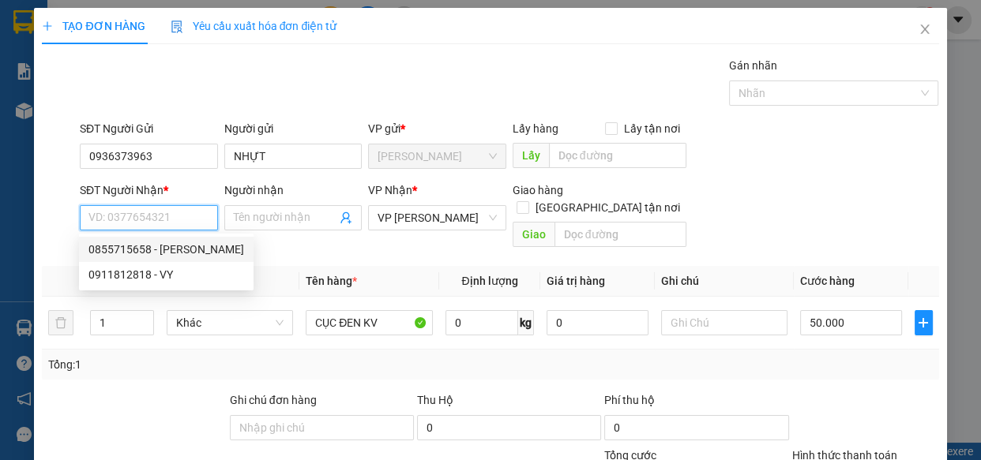
click at [126, 248] on div "0855715658 - [PERSON_NAME]" at bounding box center [166, 249] width 156 height 17
type input "0855715658"
type input "[PERSON_NAME]"
type input "BƯU ĐIỆN HOÀ ĐA [PERSON_NAME]"
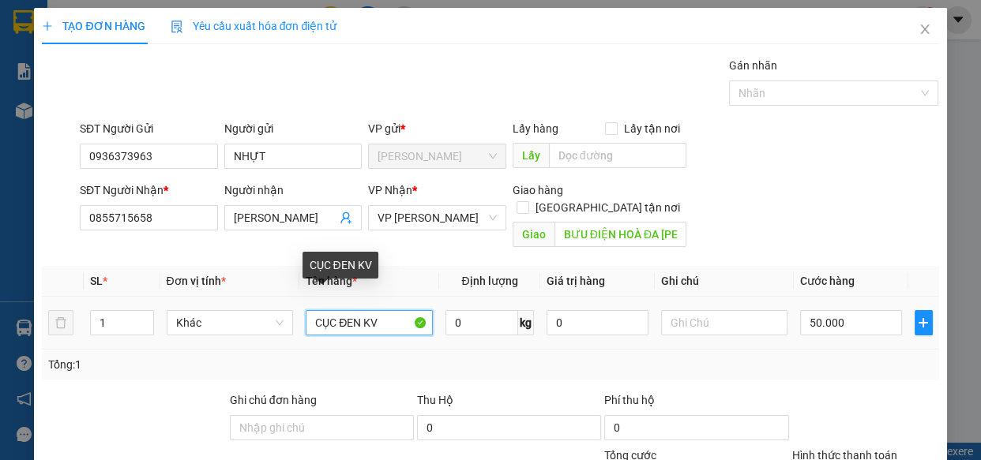
click at [358, 310] on input "CỤC ĐEN KV" at bounding box center [369, 322] width 127 height 25
type input "CỤC XANH KV"
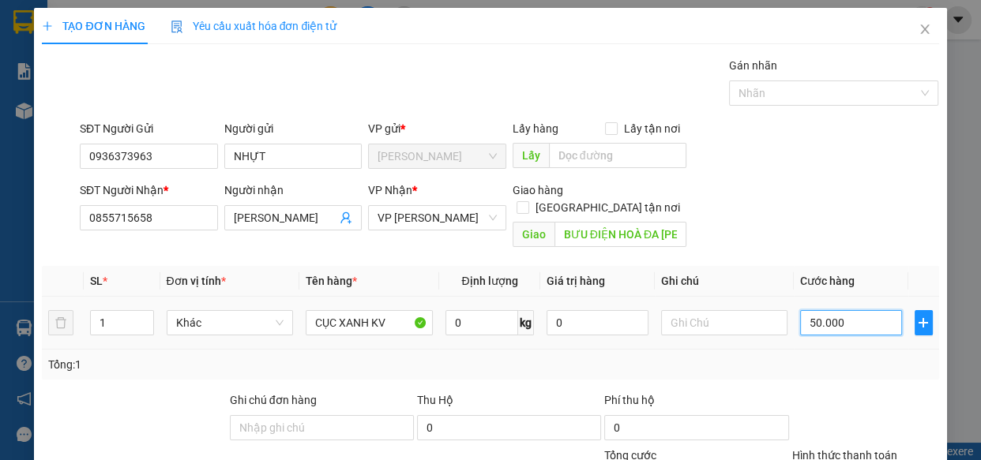
click at [854, 310] on input "50.000" at bounding box center [851, 322] width 102 height 25
type input "7"
type input "70"
type input "70.000"
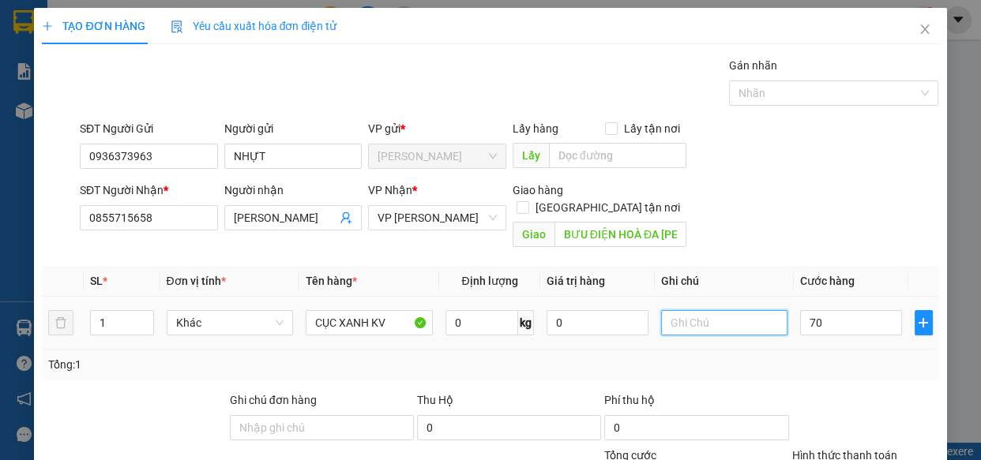
type input "70.000"
click at [746, 310] on input "text" at bounding box center [724, 322] width 127 height 25
type input "GỬI 155"
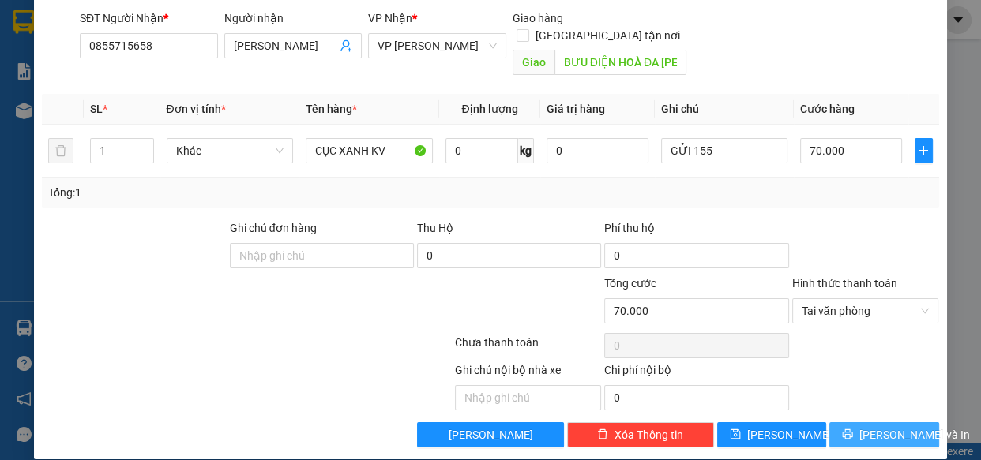
click at [893, 427] on span "[PERSON_NAME] và In" at bounding box center [914, 435] width 111 height 17
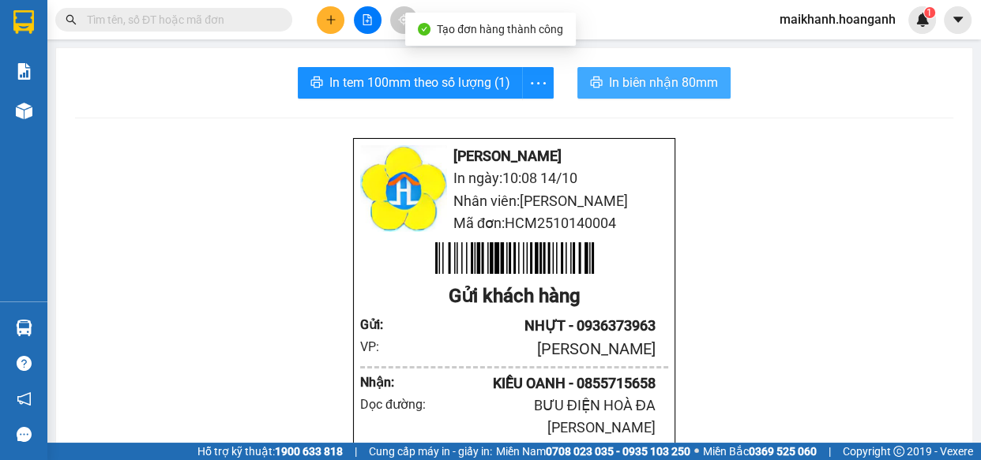
click at [624, 81] on span "In biên nhận 80mm" at bounding box center [663, 83] width 109 height 20
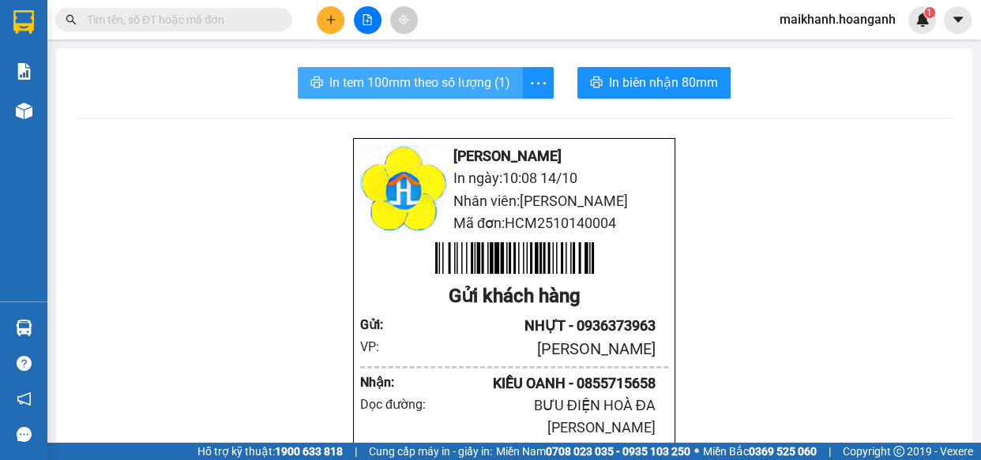
click at [405, 78] on span "In tem 100mm theo số lượng (1)" at bounding box center [419, 83] width 181 height 20
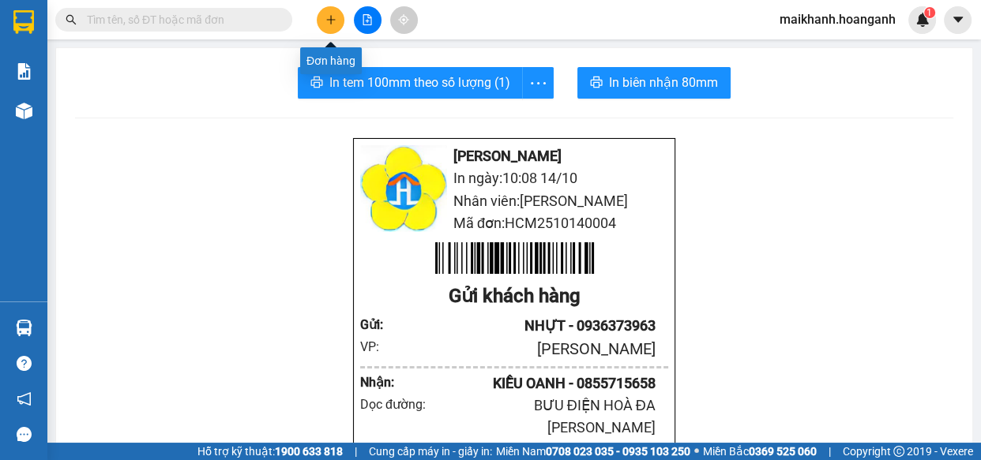
click at [334, 21] on icon "plus" at bounding box center [330, 19] width 11 height 11
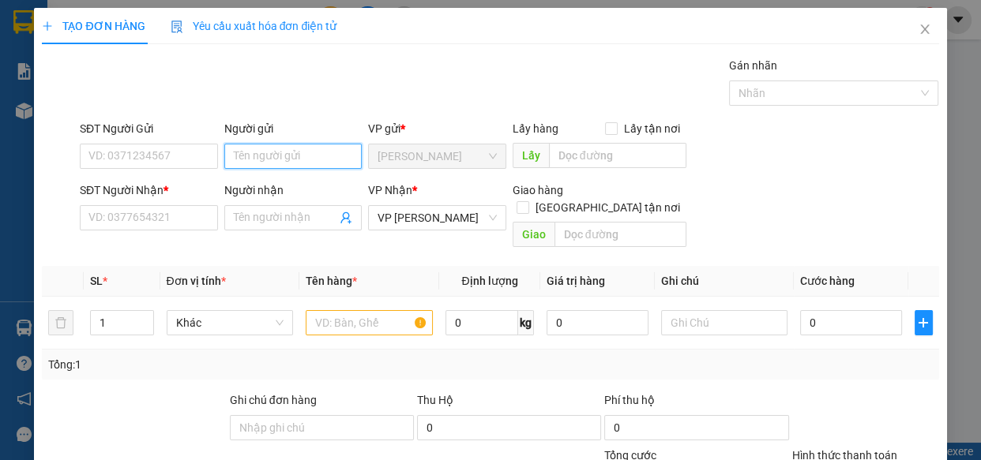
click at [257, 153] on input "Người gửi" at bounding box center [293, 156] width 138 height 25
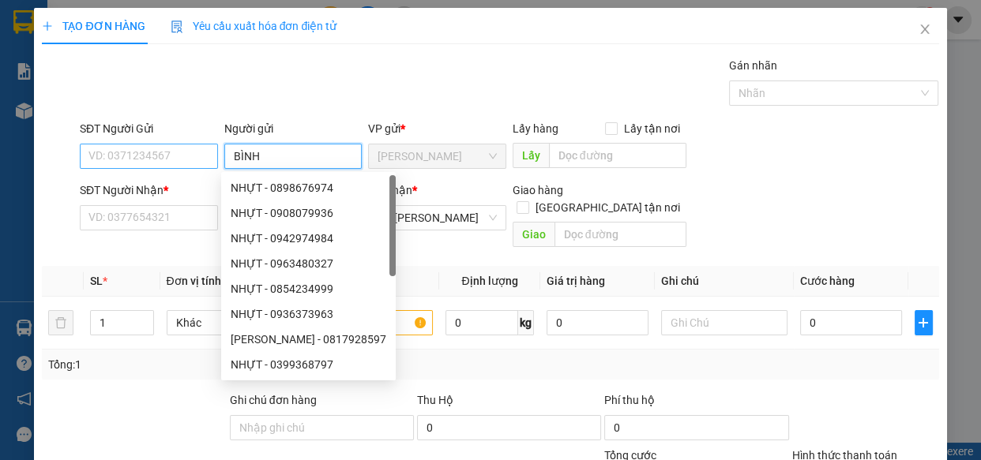
type input "BÌNH"
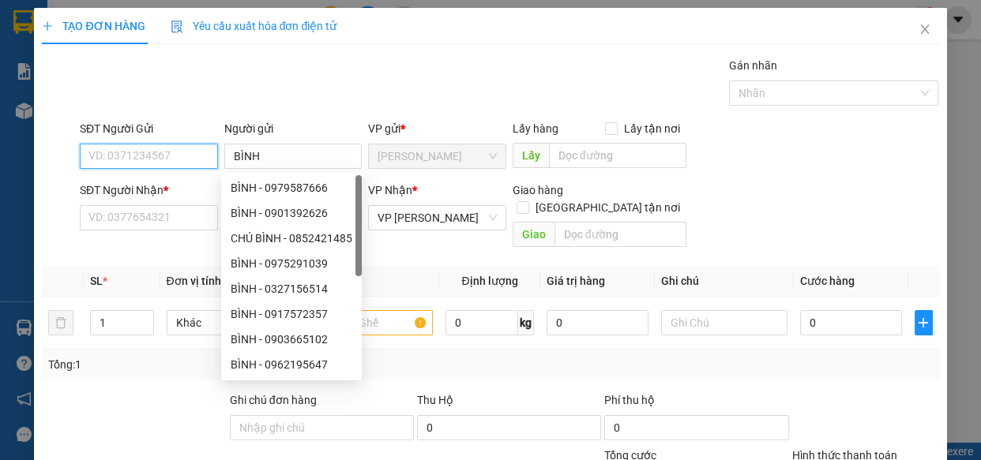
click at [174, 147] on input "SĐT Người Gửi" at bounding box center [149, 156] width 138 height 25
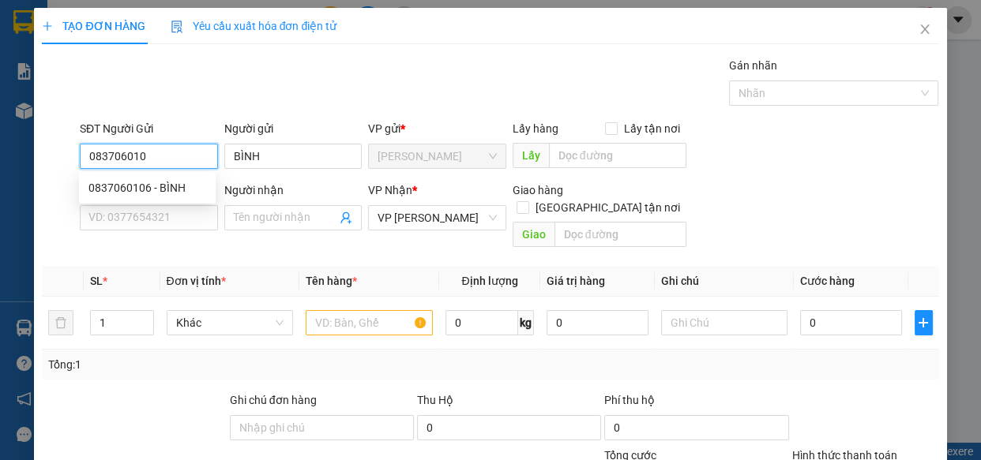
type input "0837060106"
click at [144, 190] on div "0837060106 - BÌNH" at bounding box center [147, 187] width 118 height 17
type input "20.000"
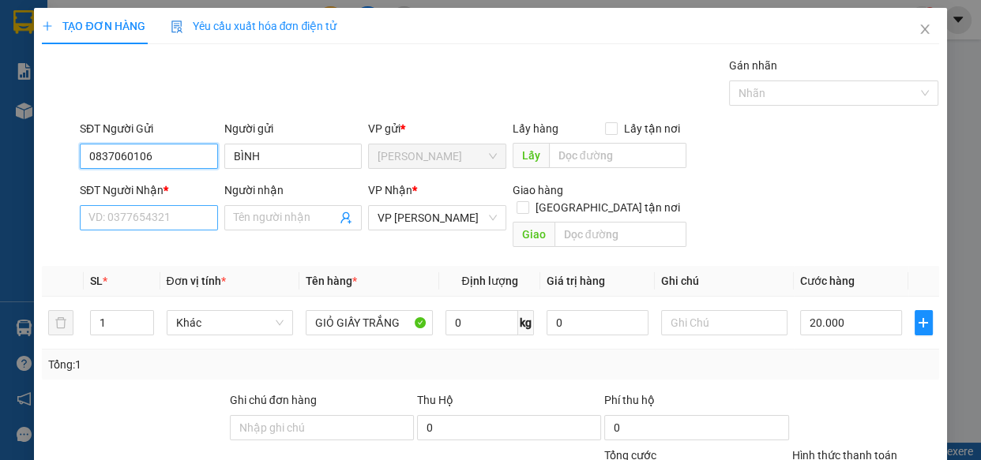
type input "0837060106"
click at [163, 220] on input "SĐT Người Nhận *" at bounding box center [149, 217] width 138 height 25
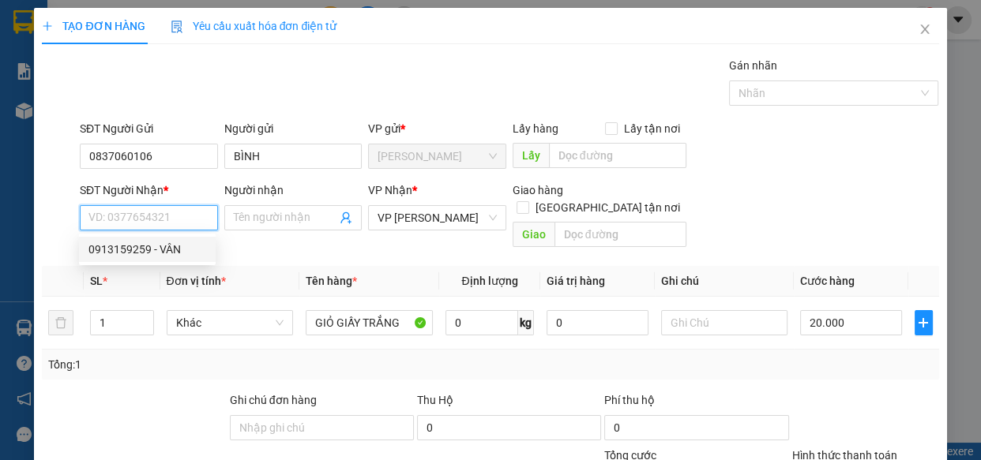
click at [169, 224] on input "SĐT Người Nhận *" at bounding box center [149, 217] width 138 height 25
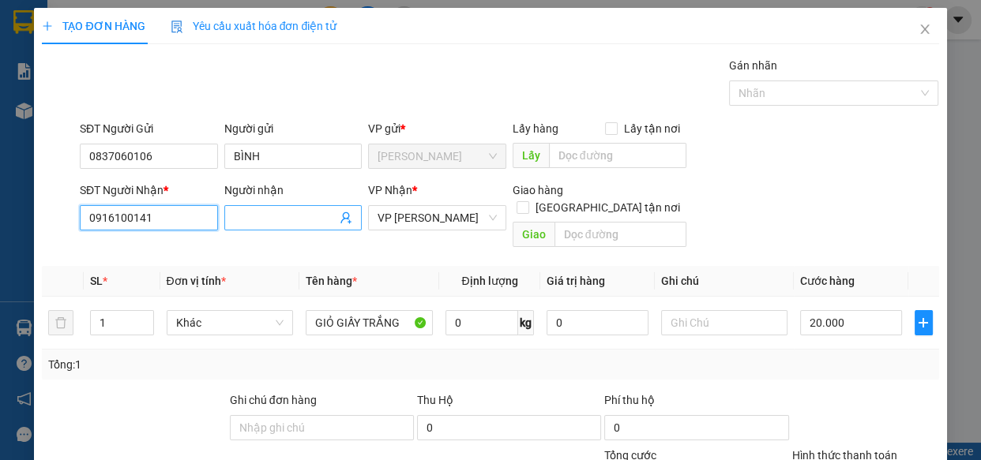
type input "0916100141"
click at [278, 219] on input "Người nhận" at bounding box center [285, 217] width 103 height 17
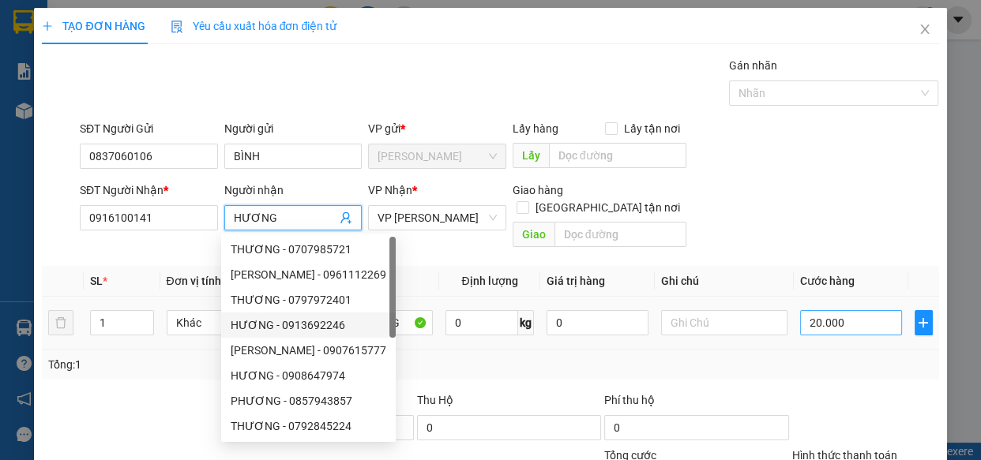
type input "HƯƠNG"
click at [852, 310] on input "20.000" at bounding box center [851, 322] width 102 height 25
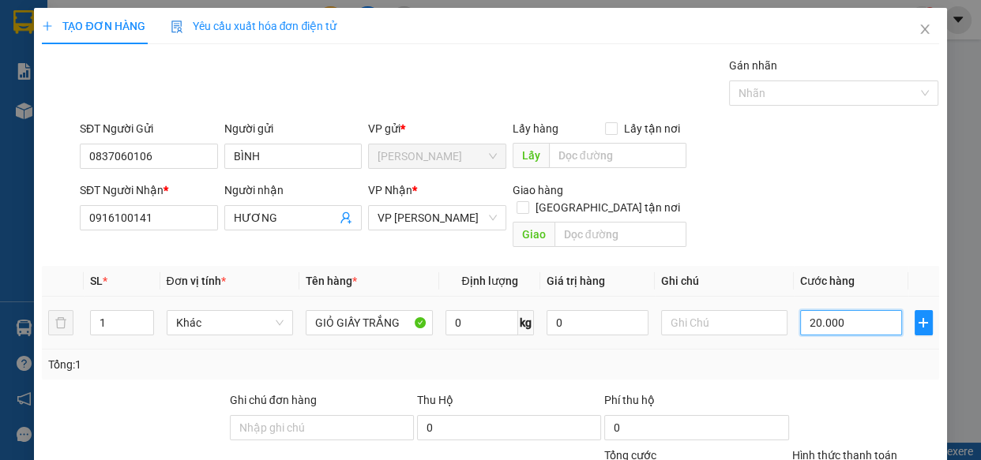
type input "3"
type input "30"
type input "30.000"
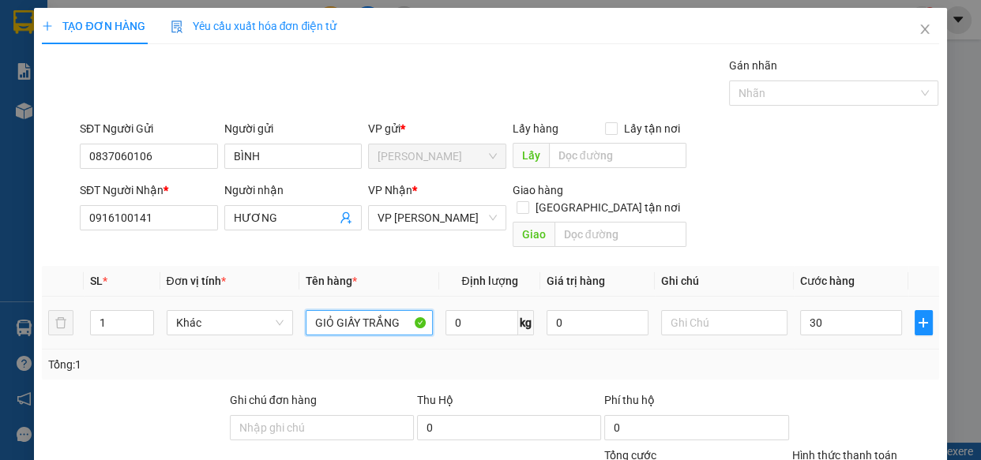
type input "30.000"
click at [403, 310] on input "GIỎ GIẤY TRẮNG" at bounding box center [369, 322] width 127 height 25
type input "G"
type input "GÓI GIẤY KV"
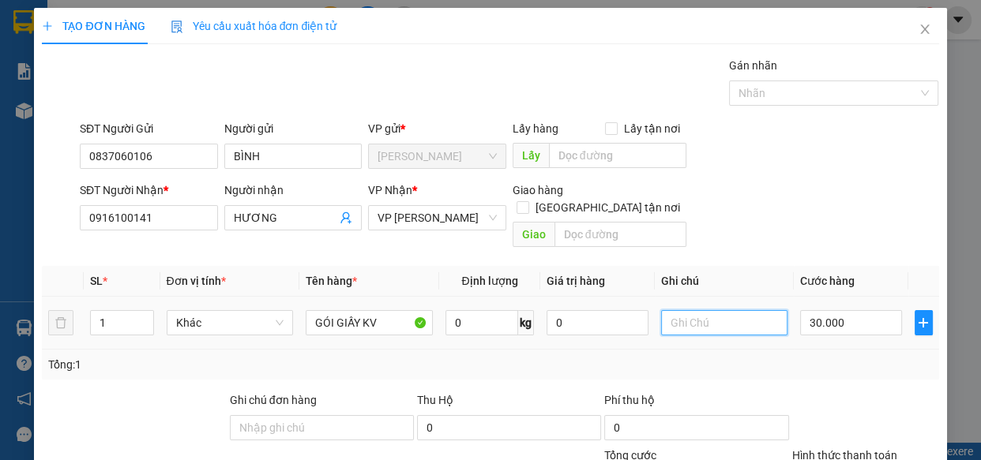
click at [687, 310] on input "text" at bounding box center [724, 322] width 127 height 25
type input "KO KIỂM..GỬI 155"
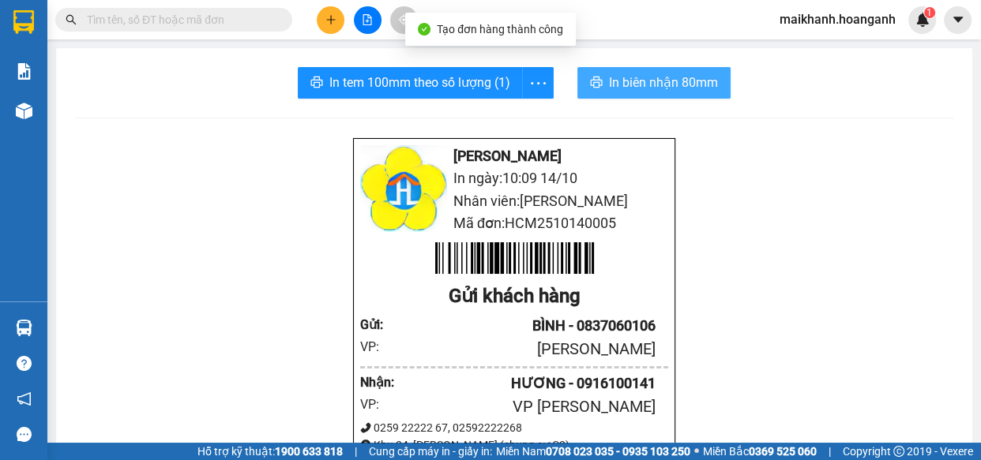
click at [647, 85] on span "In biên nhận 80mm" at bounding box center [663, 83] width 109 height 20
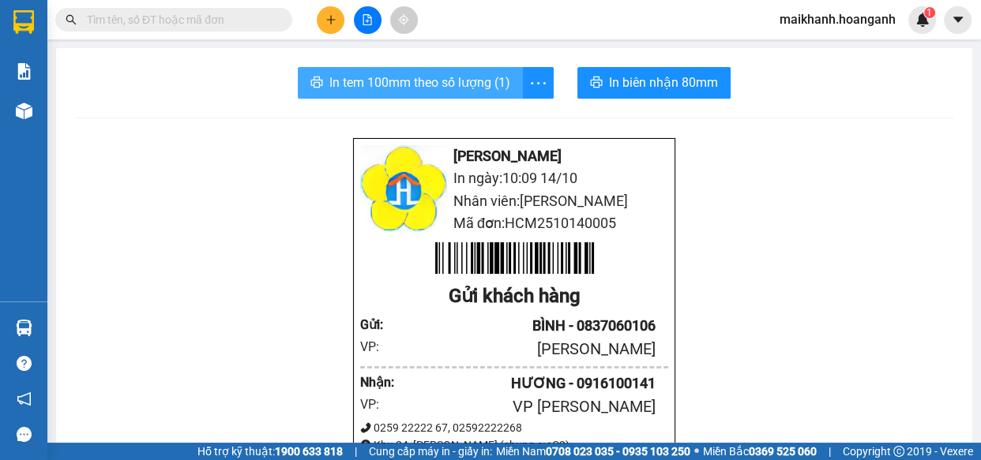
click at [442, 84] on span "In tem 100mm theo số lượng (1)" at bounding box center [419, 83] width 181 height 20
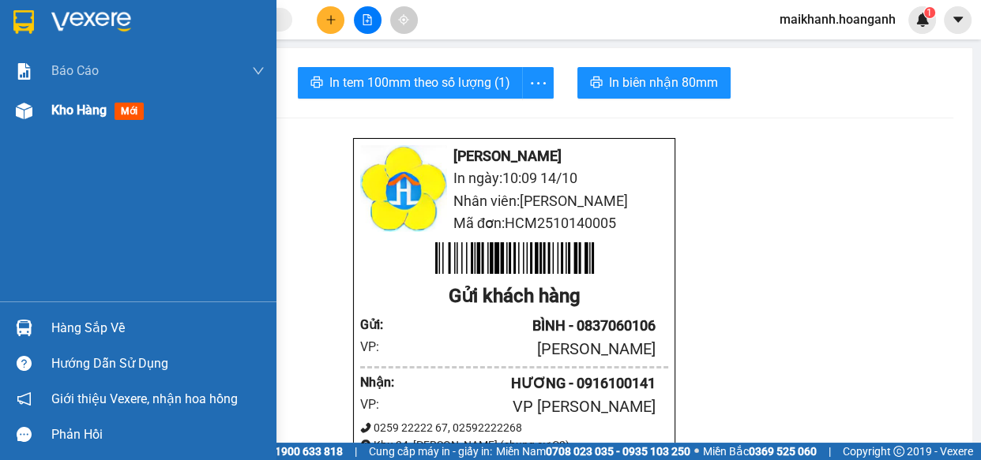
click at [77, 107] on span "Kho hàng" at bounding box center [78, 110] width 55 height 15
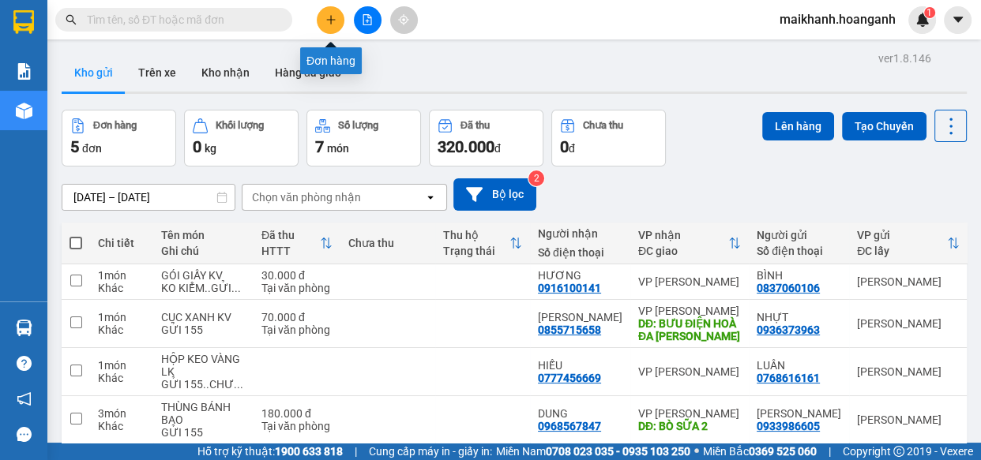
click at [336, 17] on icon "plus" at bounding box center [330, 19] width 11 height 11
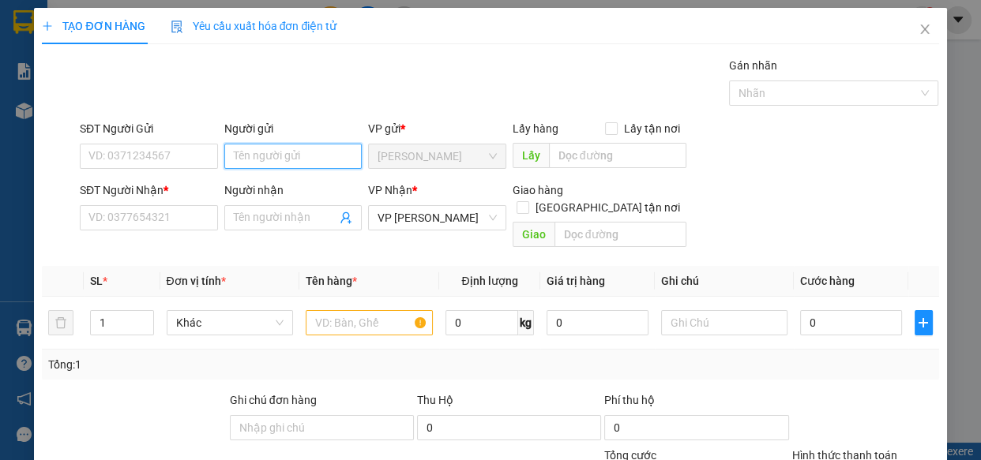
click at [247, 159] on input "Người gửi" at bounding box center [293, 156] width 138 height 25
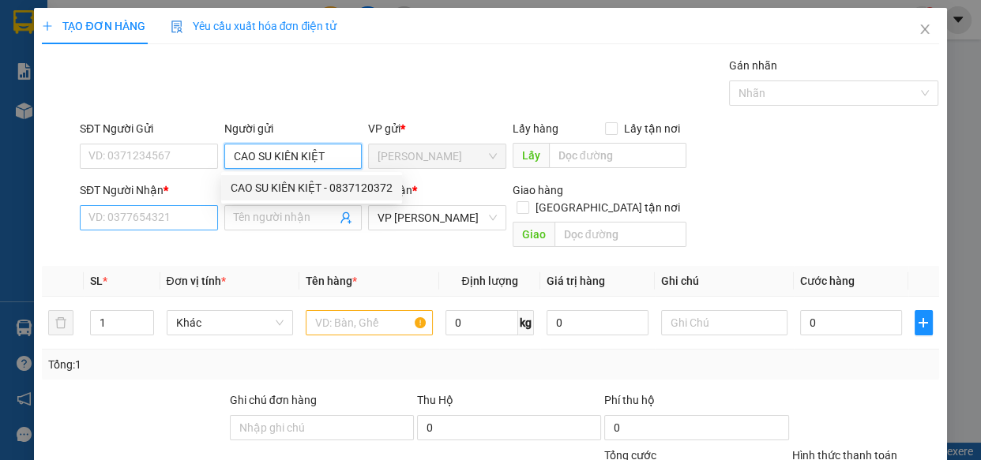
type input "CAO SU KIÊN KIỆT"
click at [166, 216] on input "SĐT Người Nhận *" at bounding box center [149, 217] width 138 height 25
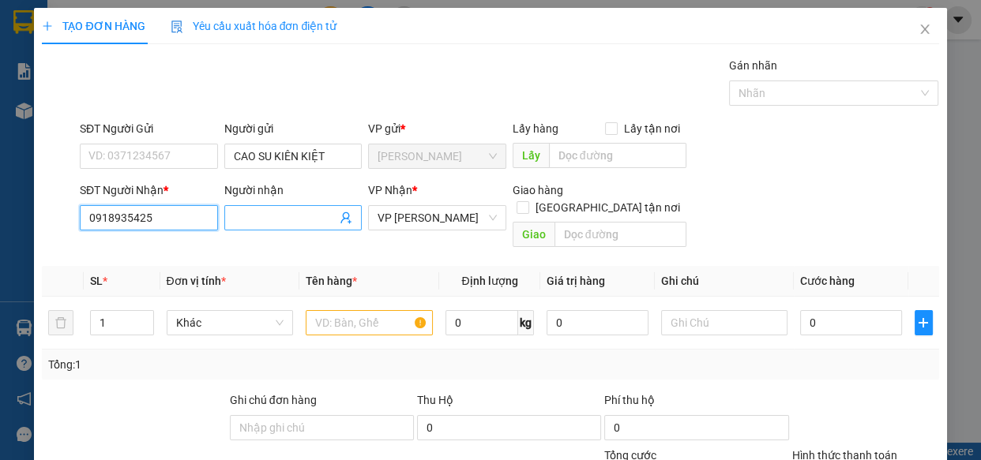
type input "0918935425"
click at [295, 212] on input "Người nhận" at bounding box center [285, 217] width 103 height 17
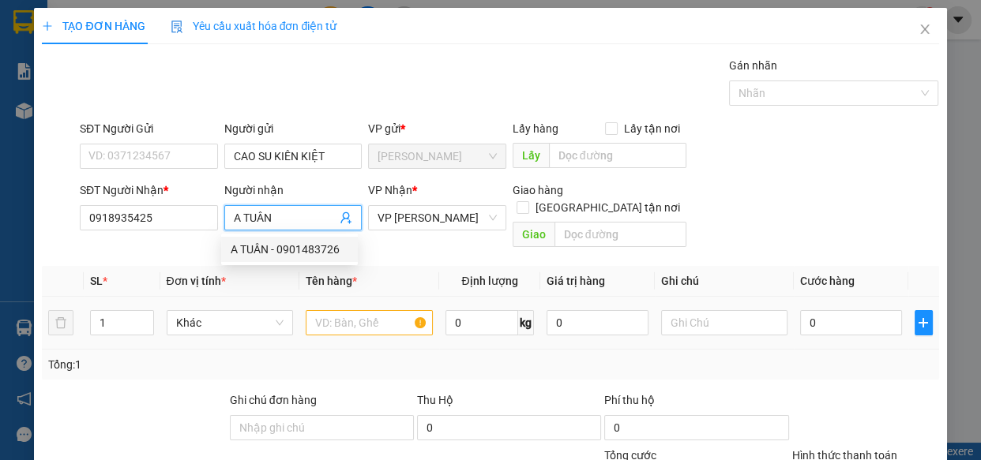
type input "A TUÂN"
click at [395, 311] on input "text" at bounding box center [369, 322] width 127 height 25
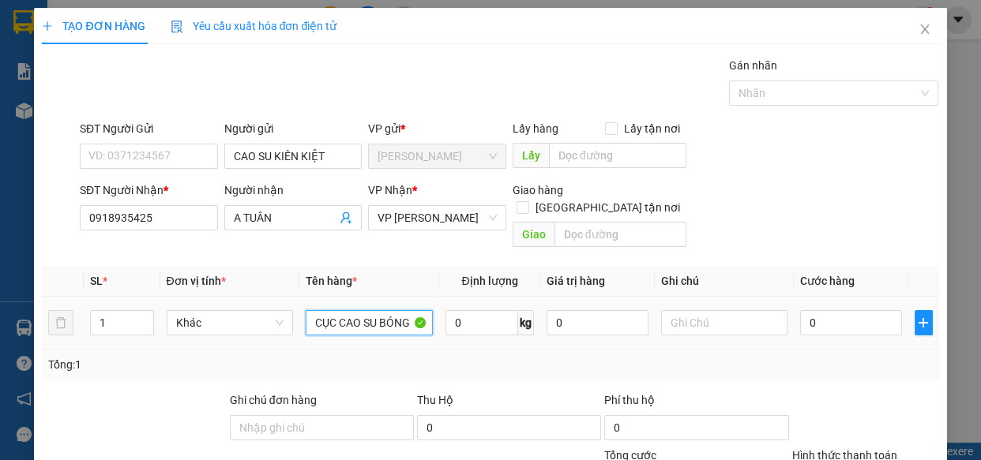
click at [376, 315] on input "CỤC CAO SU BÓNG" at bounding box center [369, 322] width 127 height 25
type input "CỤC BÓNG"
click at [130, 311] on input "1" at bounding box center [122, 323] width 62 height 24
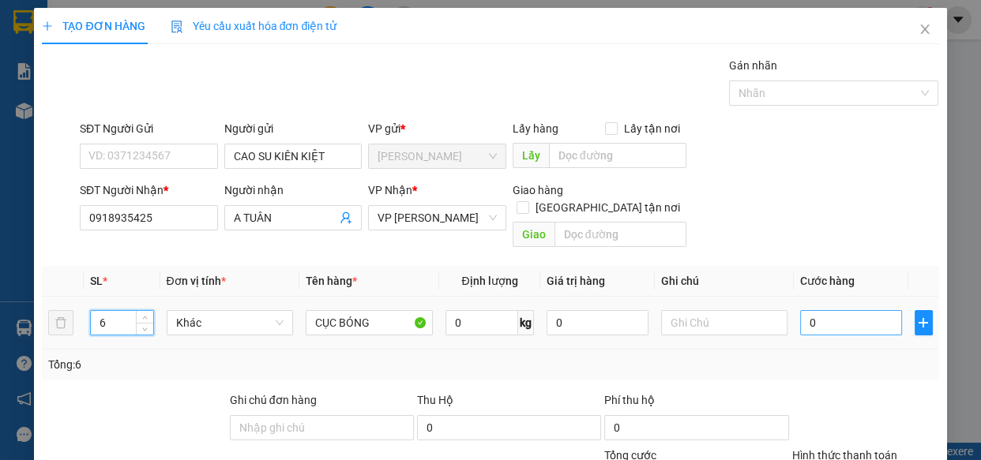
type input "6"
click at [859, 310] on input "0" at bounding box center [851, 322] width 102 height 25
type input "1"
type input "18"
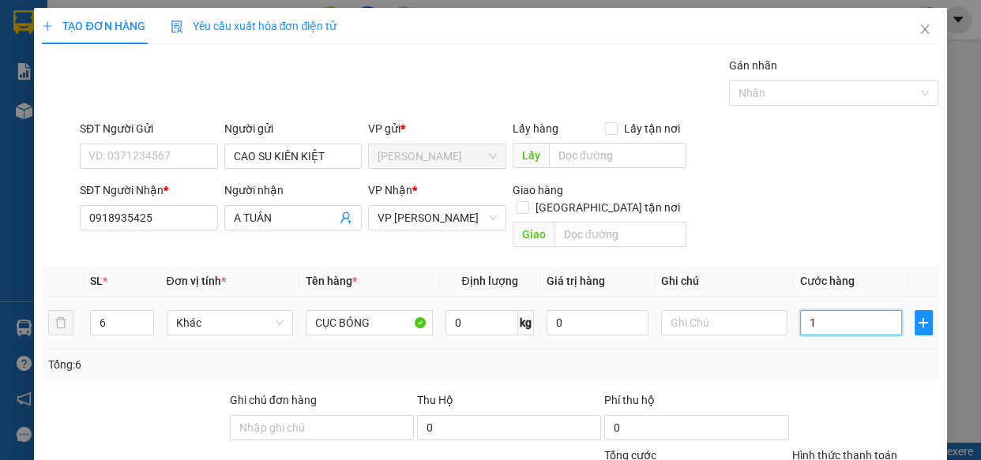
type input "18"
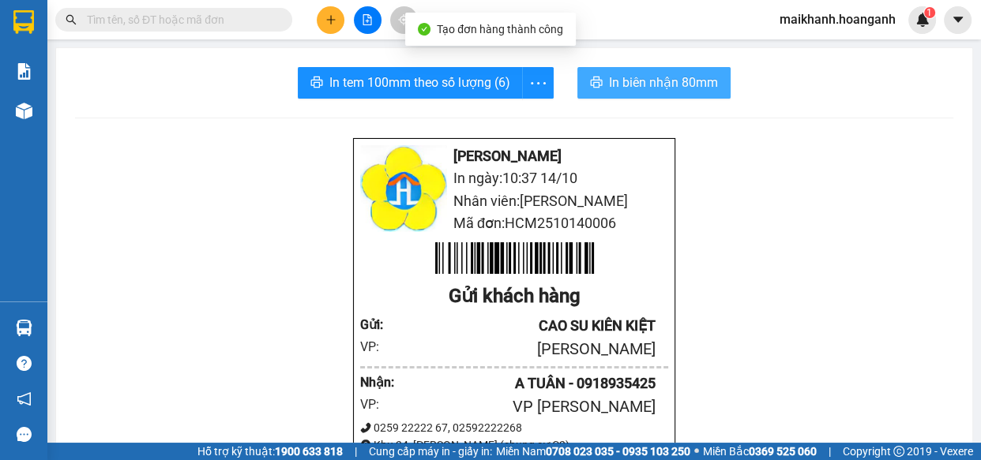
click at [647, 85] on span "In biên nhận 80mm" at bounding box center [663, 83] width 109 height 20
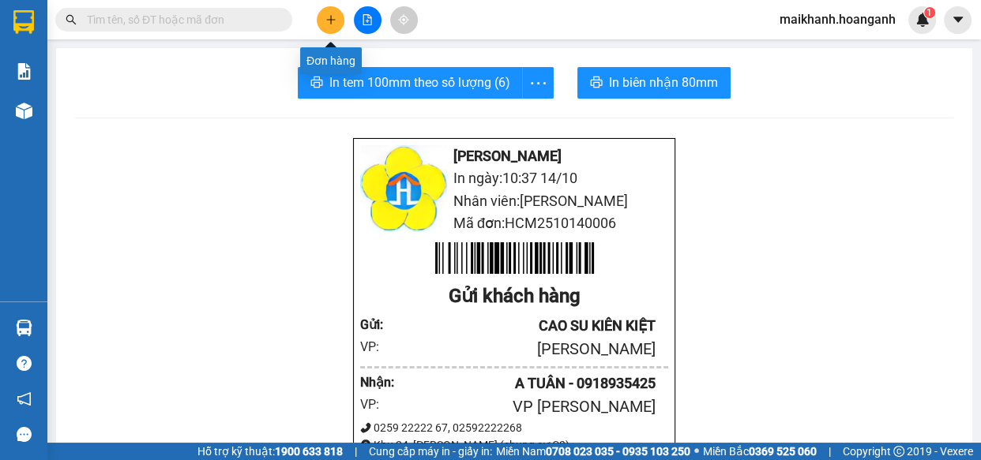
click at [330, 25] on button at bounding box center [331, 20] width 28 height 28
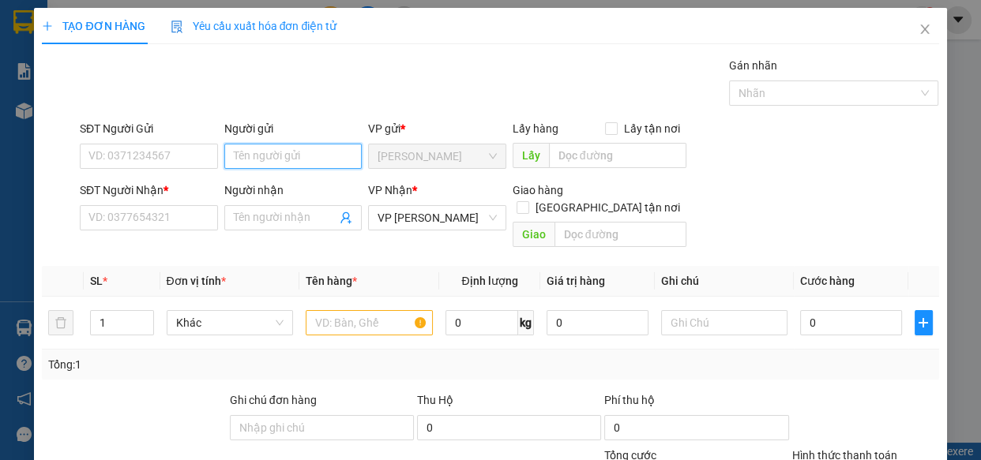
click at [317, 158] on input "Người gửi" at bounding box center [293, 156] width 138 height 25
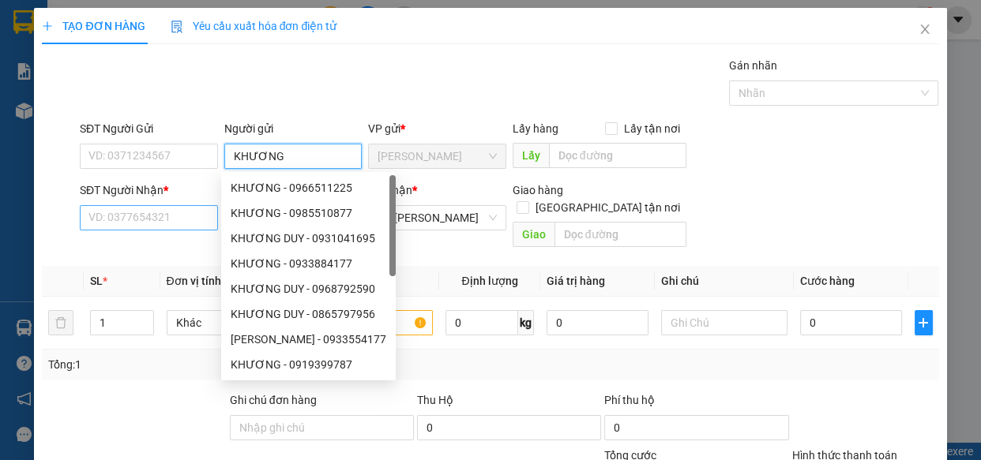
type input "KHƯƠNG"
click at [173, 215] on input "SĐT Người Nhận *" at bounding box center [149, 217] width 138 height 25
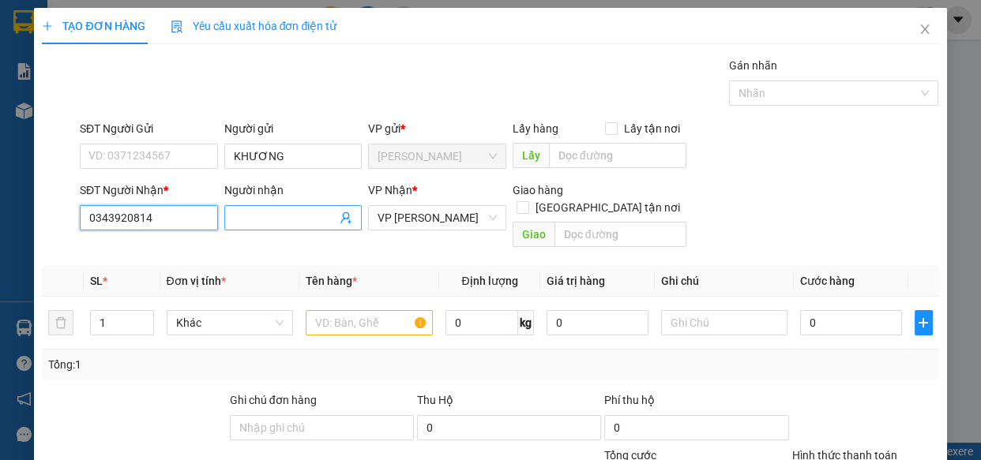
type input "0343920814"
click at [273, 226] on input "Người nhận" at bounding box center [285, 217] width 103 height 17
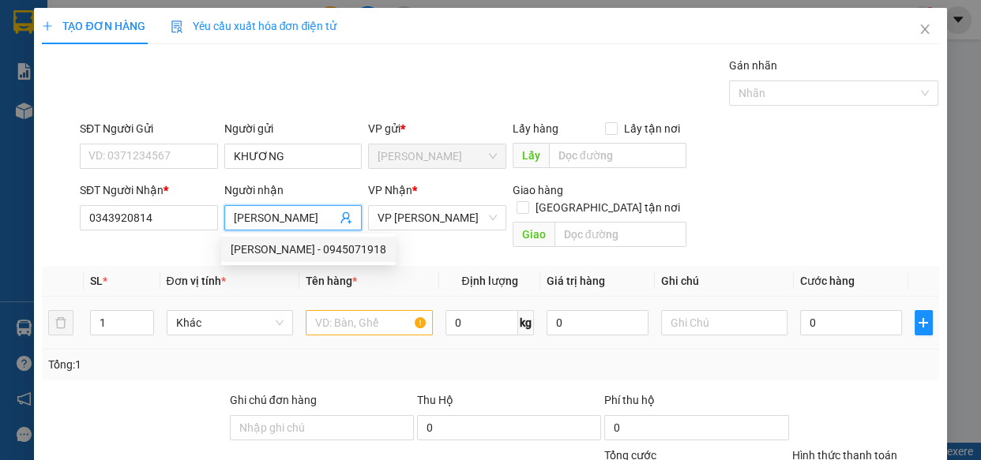
type input "[PERSON_NAME]"
click at [362, 310] on input "text" at bounding box center [369, 322] width 127 height 25
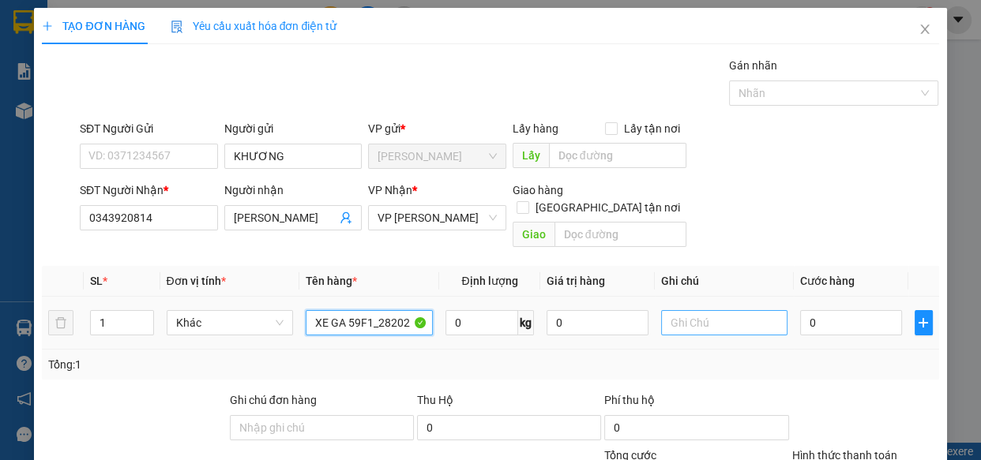
type input "XE GA 59F1_28202"
click at [680, 310] on input "text" at bounding box center [724, 322] width 127 height 25
type input "BX 70"
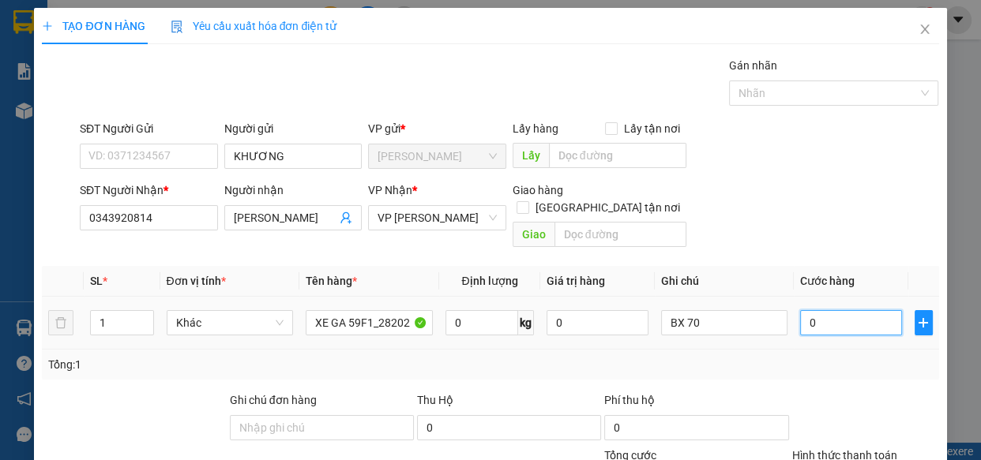
click at [839, 310] on input "0" at bounding box center [851, 322] width 102 height 25
type input "3"
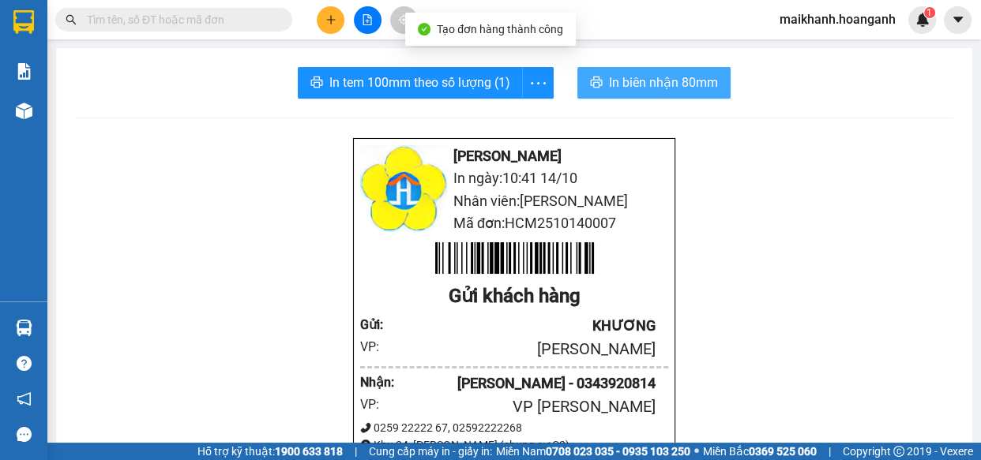
click at [633, 77] on span "In biên nhận 80mm" at bounding box center [663, 83] width 109 height 20
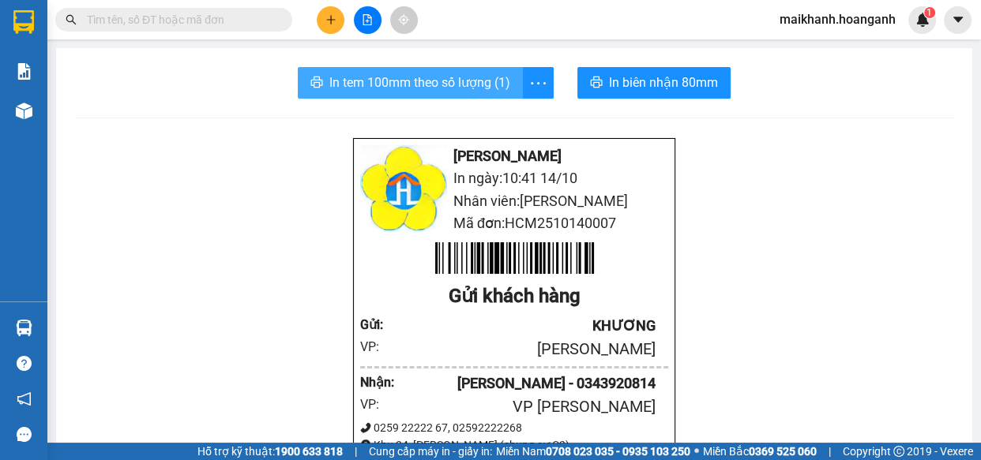
click at [467, 73] on span "In tem 100mm theo số lượng (1)" at bounding box center [419, 83] width 181 height 20
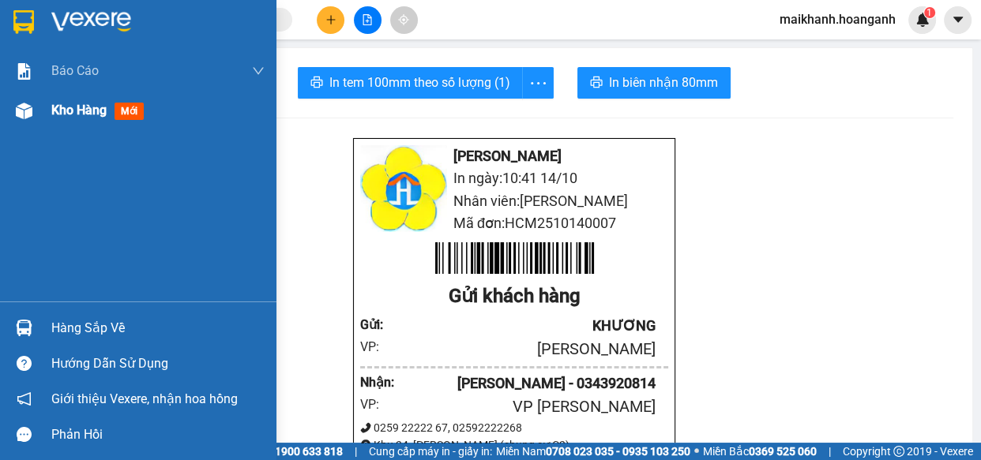
click at [81, 107] on span "Kho hàng" at bounding box center [78, 110] width 55 height 15
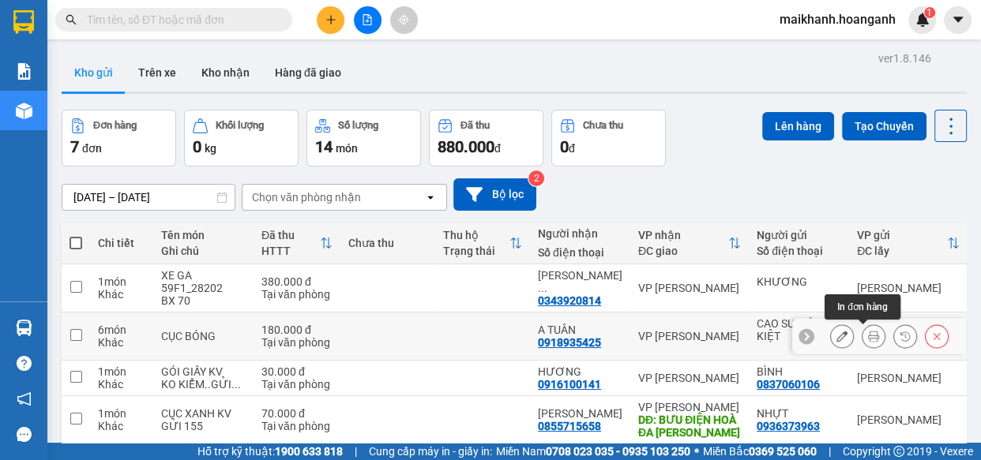
click at [868, 331] on icon at bounding box center [873, 336] width 11 height 11
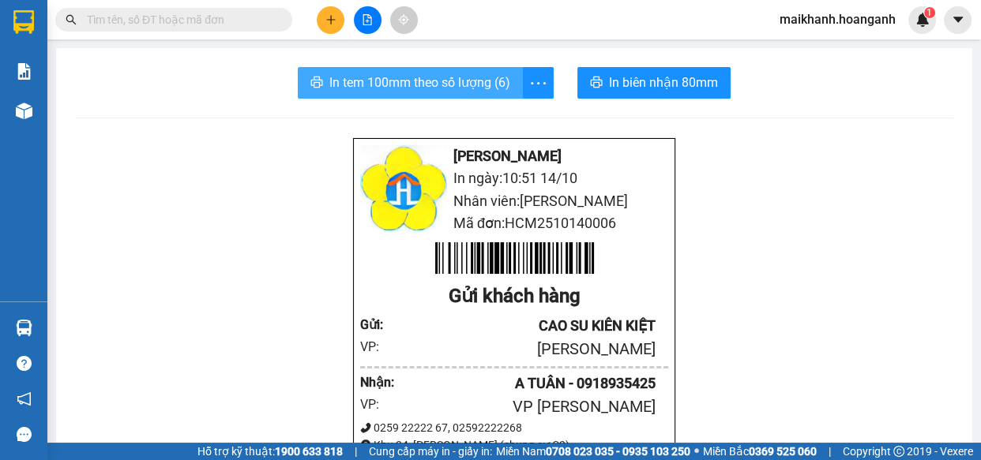
click at [420, 84] on span "In tem 100mm theo số lượng (6)" at bounding box center [419, 83] width 181 height 20
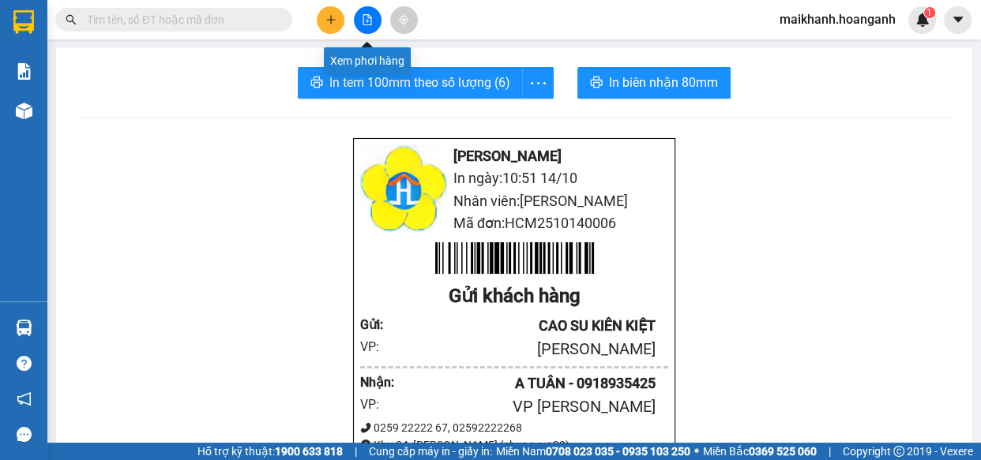
click at [366, 17] on icon "file-add" at bounding box center [367, 19] width 11 height 11
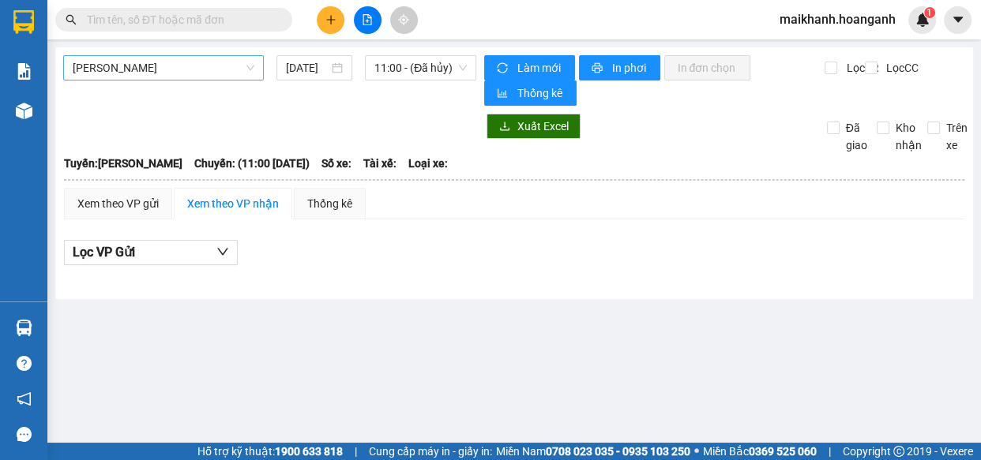
click at [189, 61] on span "[PERSON_NAME]" at bounding box center [164, 68] width 182 height 24
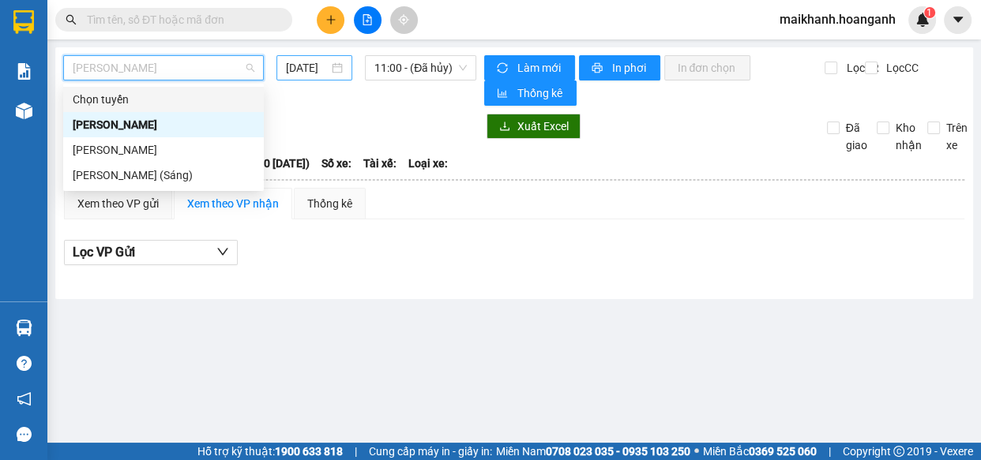
click at [310, 67] on input "[DATE]" at bounding box center [307, 67] width 43 height 17
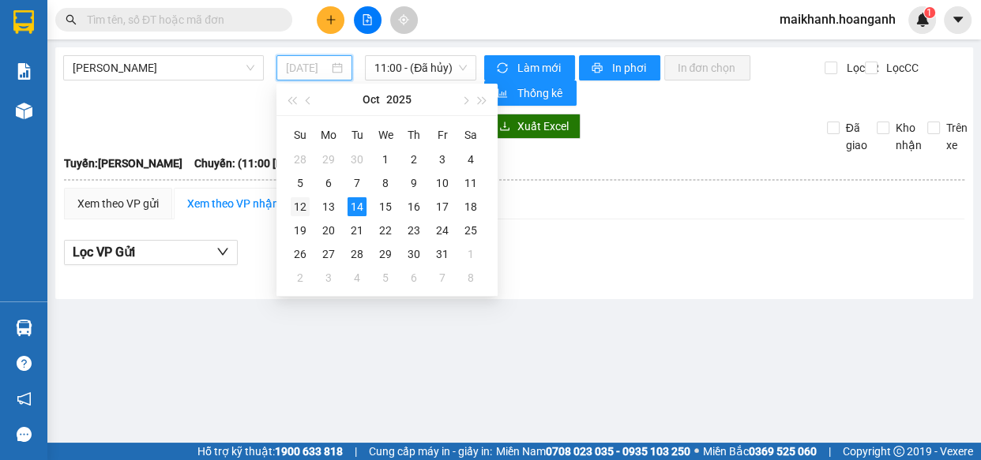
click at [303, 205] on div "12" at bounding box center [300, 206] width 19 height 19
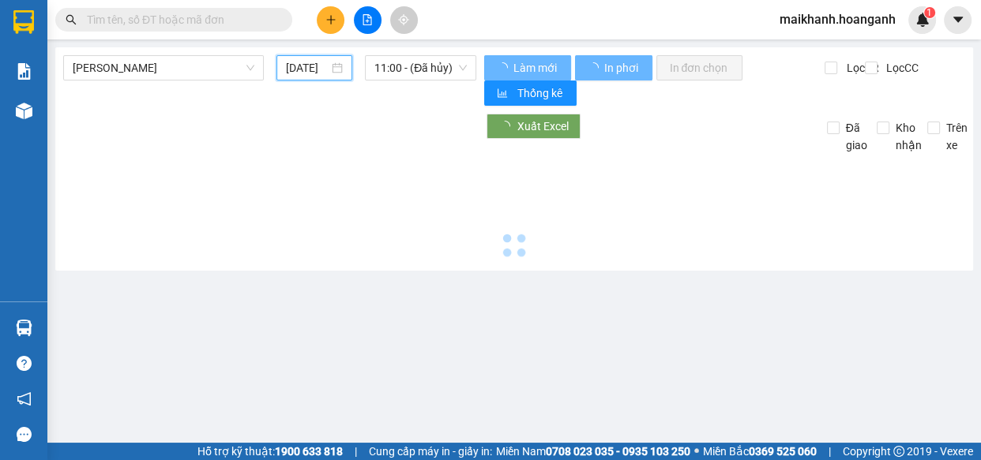
type input "[DATE]"
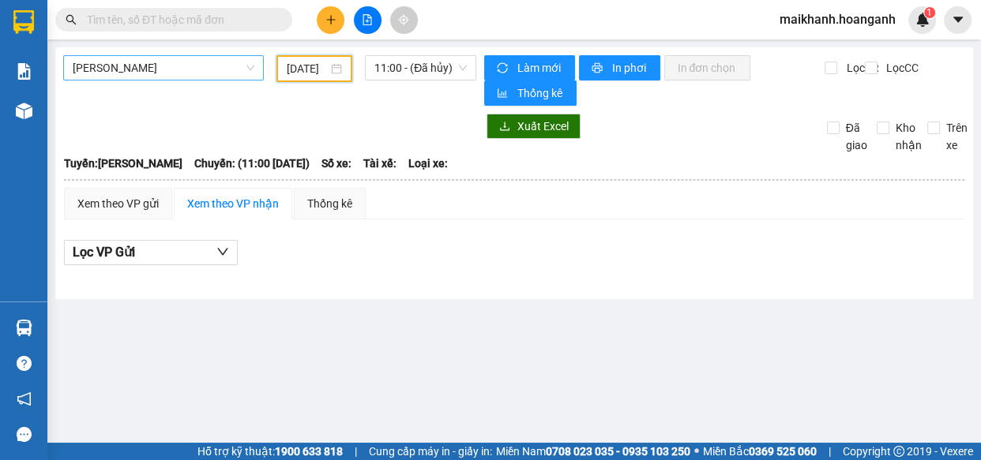
click at [162, 66] on span "[PERSON_NAME]" at bounding box center [164, 68] width 182 height 24
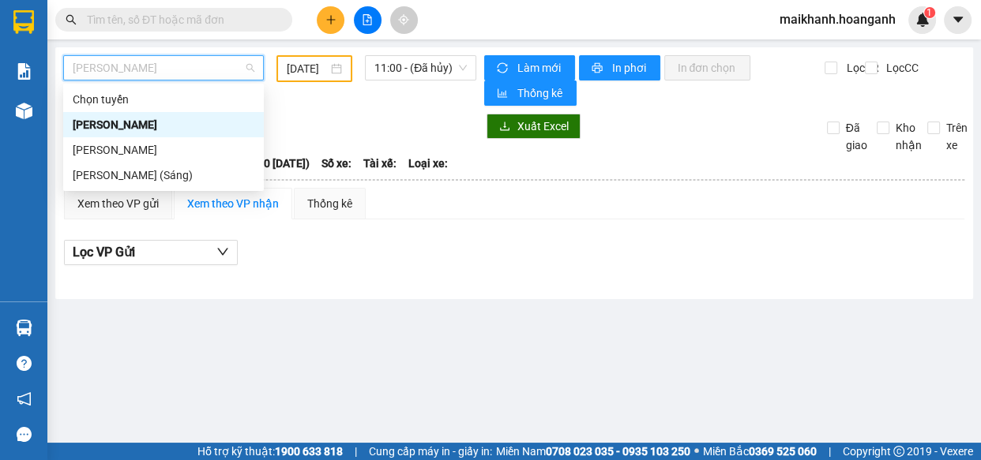
click at [166, 125] on div "[PERSON_NAME]" at bounding box center [164, 124] width 182 height 17
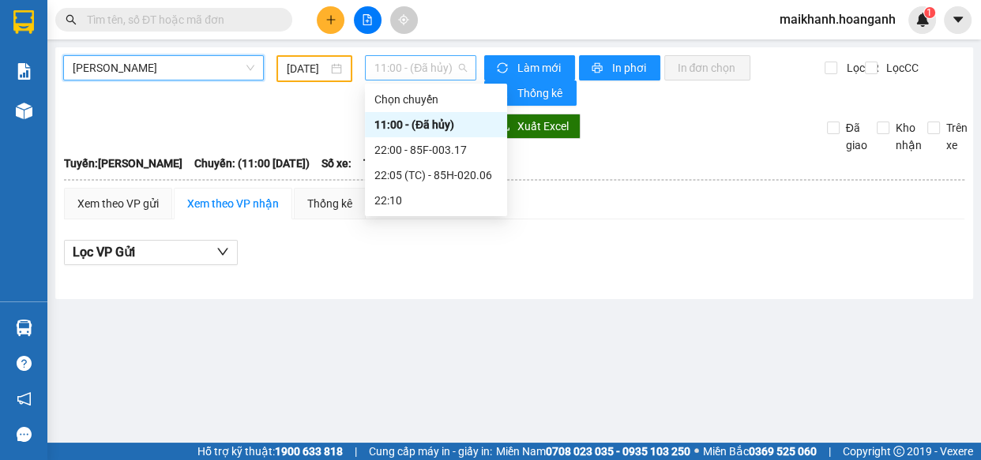
click at [434, 62] on span "11:00 - (Đã hủy)" at bounding box center [420, 68] width 92 height 24
click at [473, 175] on div "22:05 (TC) - 85H-020.06" at bounding box center [435, 175] width 123 height 17
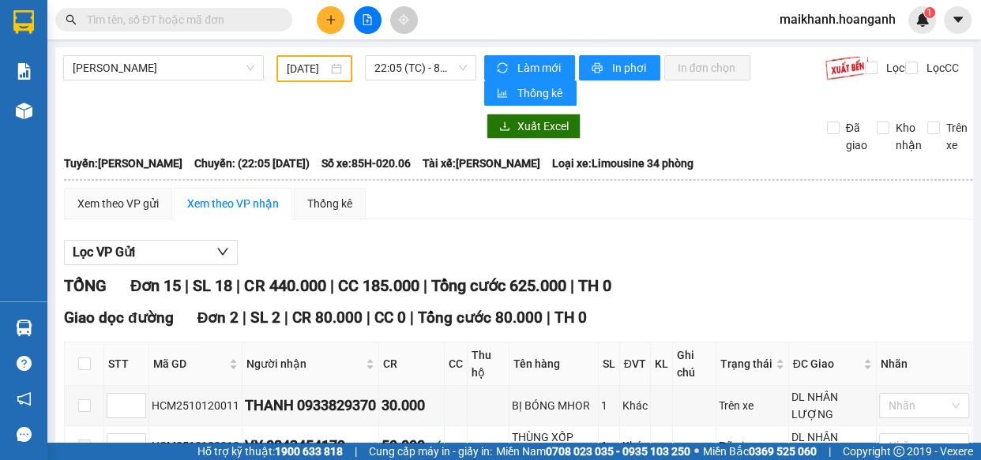
click at [235, 17] on input "text" at bounding box center [180, 19] width 186 height 17
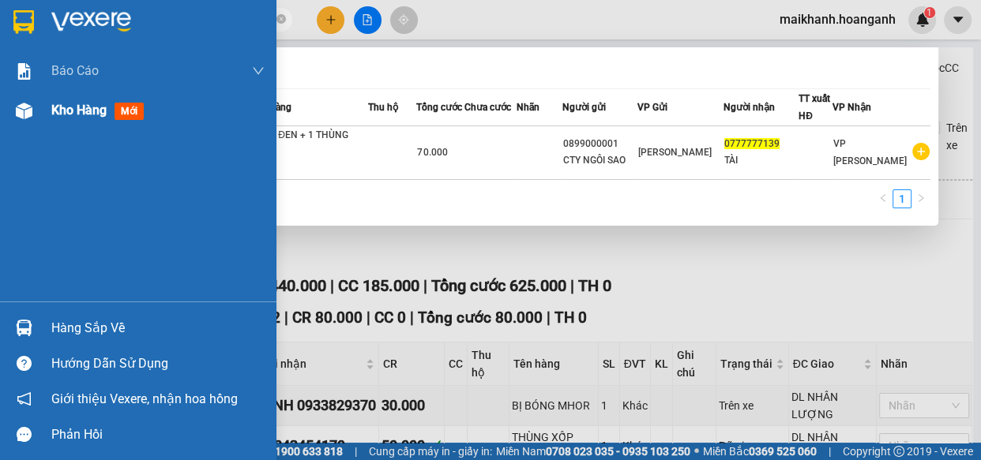
type input "0777777139"
click at [63, 111] on span "Kho hàng" at bounding box center [78, 110] width 55 height 15
